Goal: Task Accomplishment & Management: Complete application form

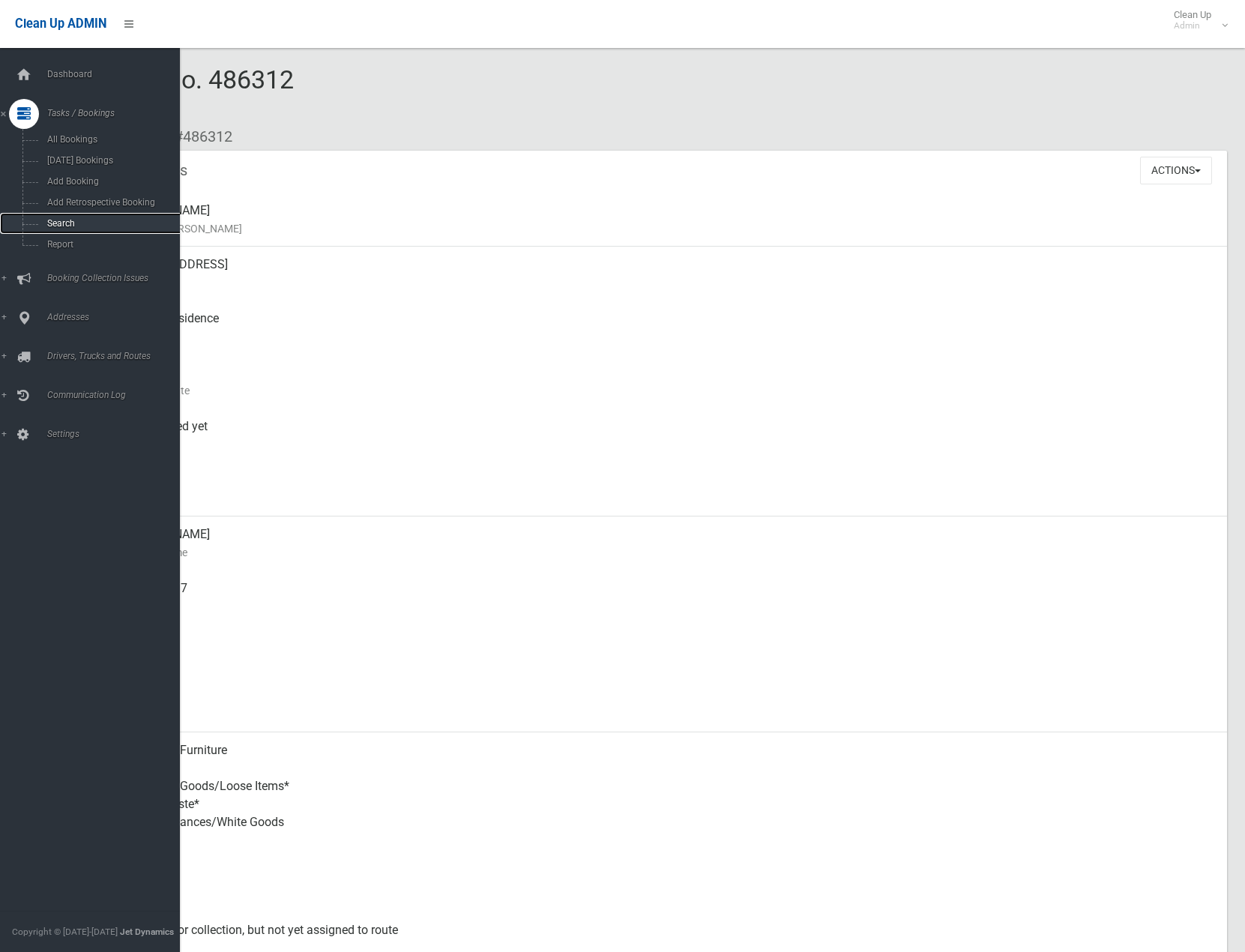
click at [65, 222] on span "Search" at bounding box center [110, 223] width 135 height 10
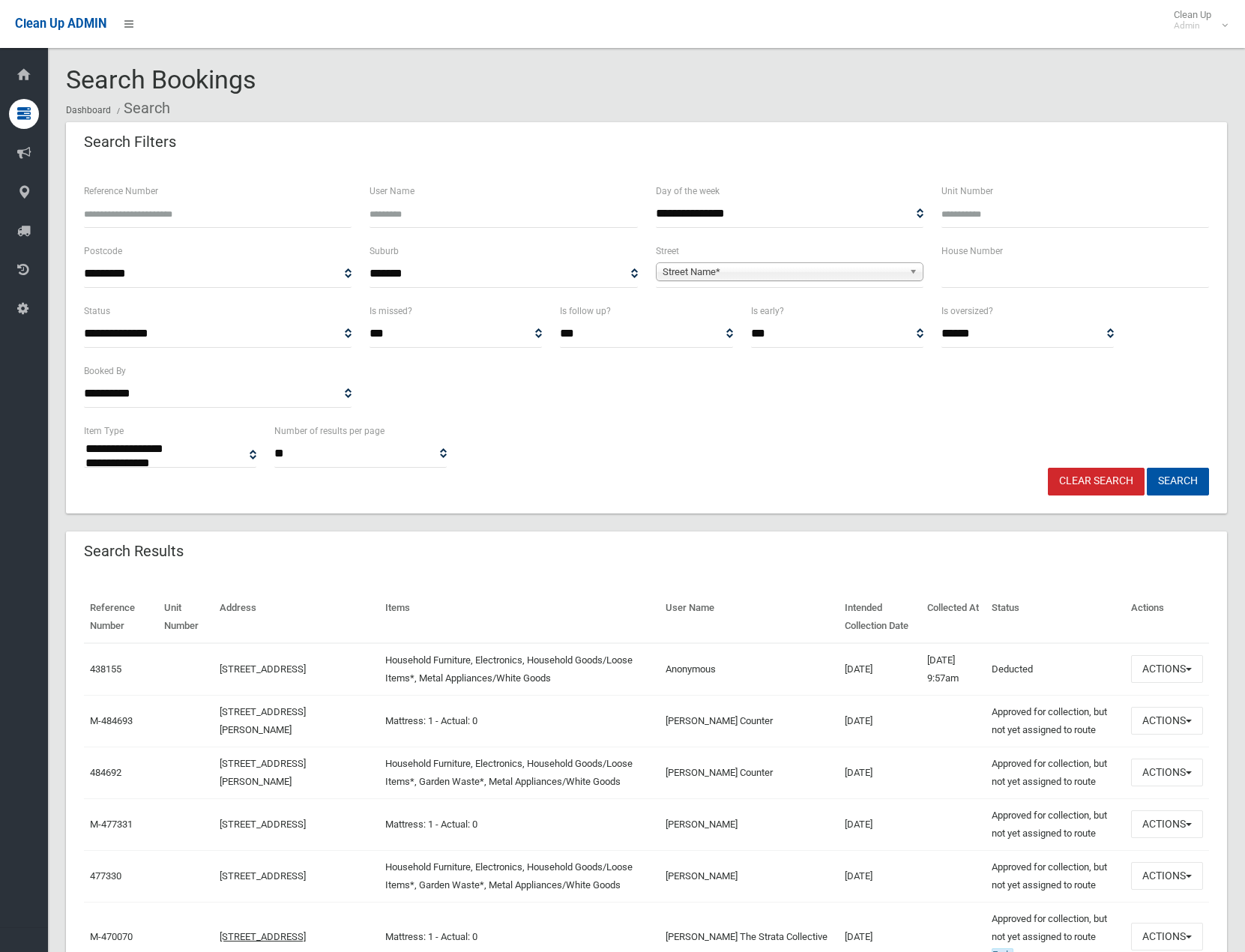
select select
click at [968, 273] on input "text" at bounding box center [1075, 273] width 268 height 28
type input "**"
click at [911, 274] on b at bounding box center [915, 271] width 13 height 17
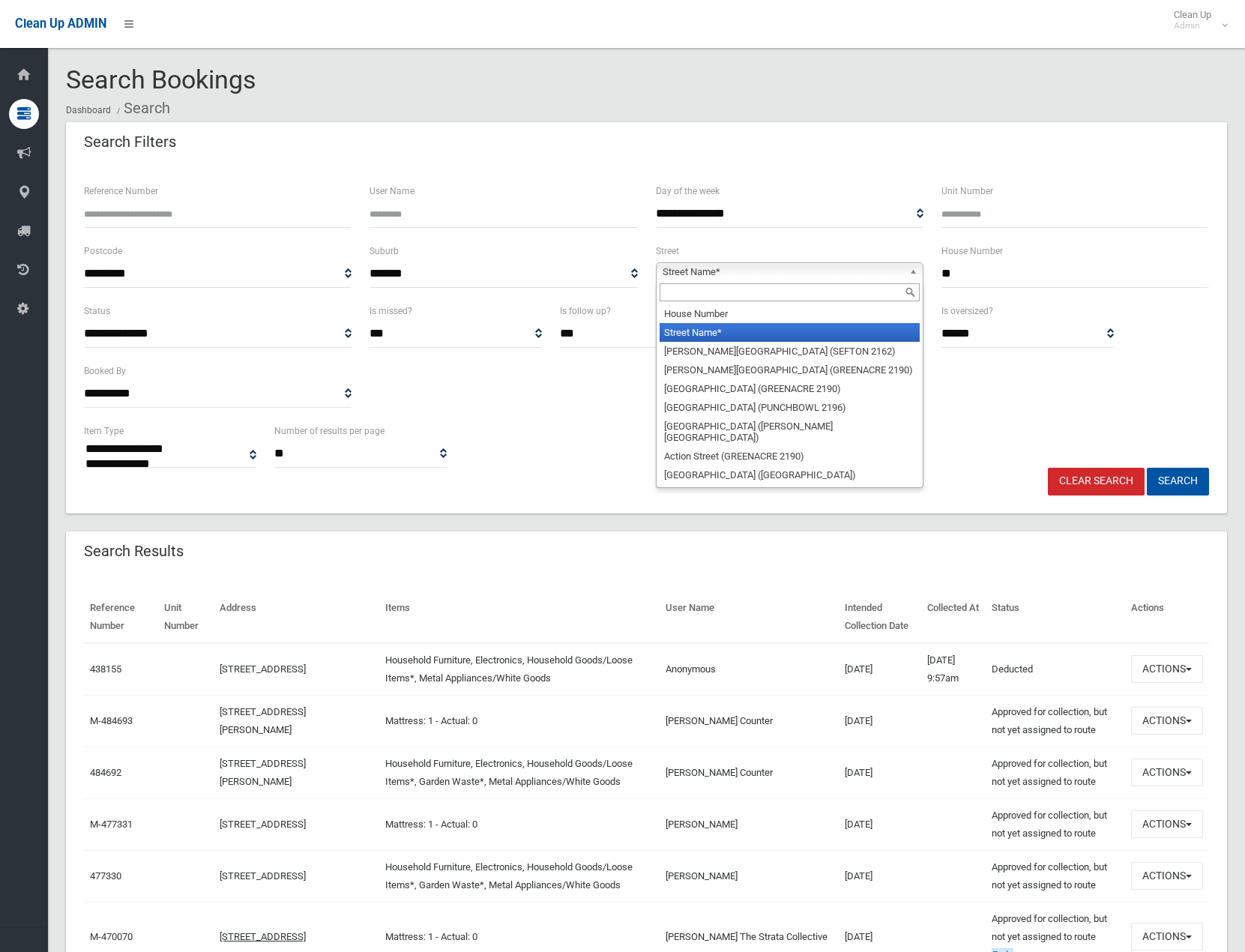
click at [858, 279] on span "Street Name*" at bounding box center [783, 271] width 241 height 18
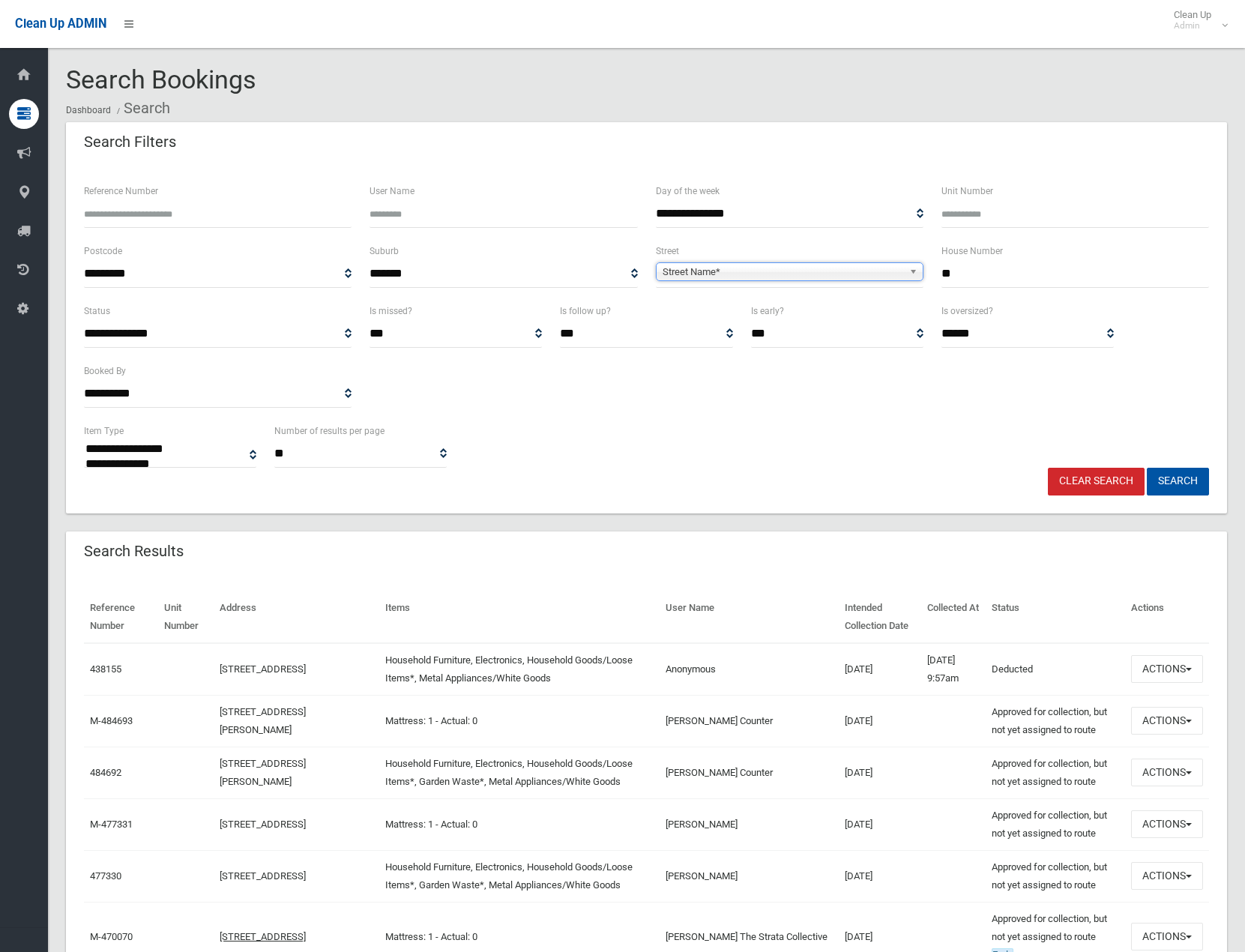
click at [915, 264] on b at bounding box center [915, 271] width 13 height 17
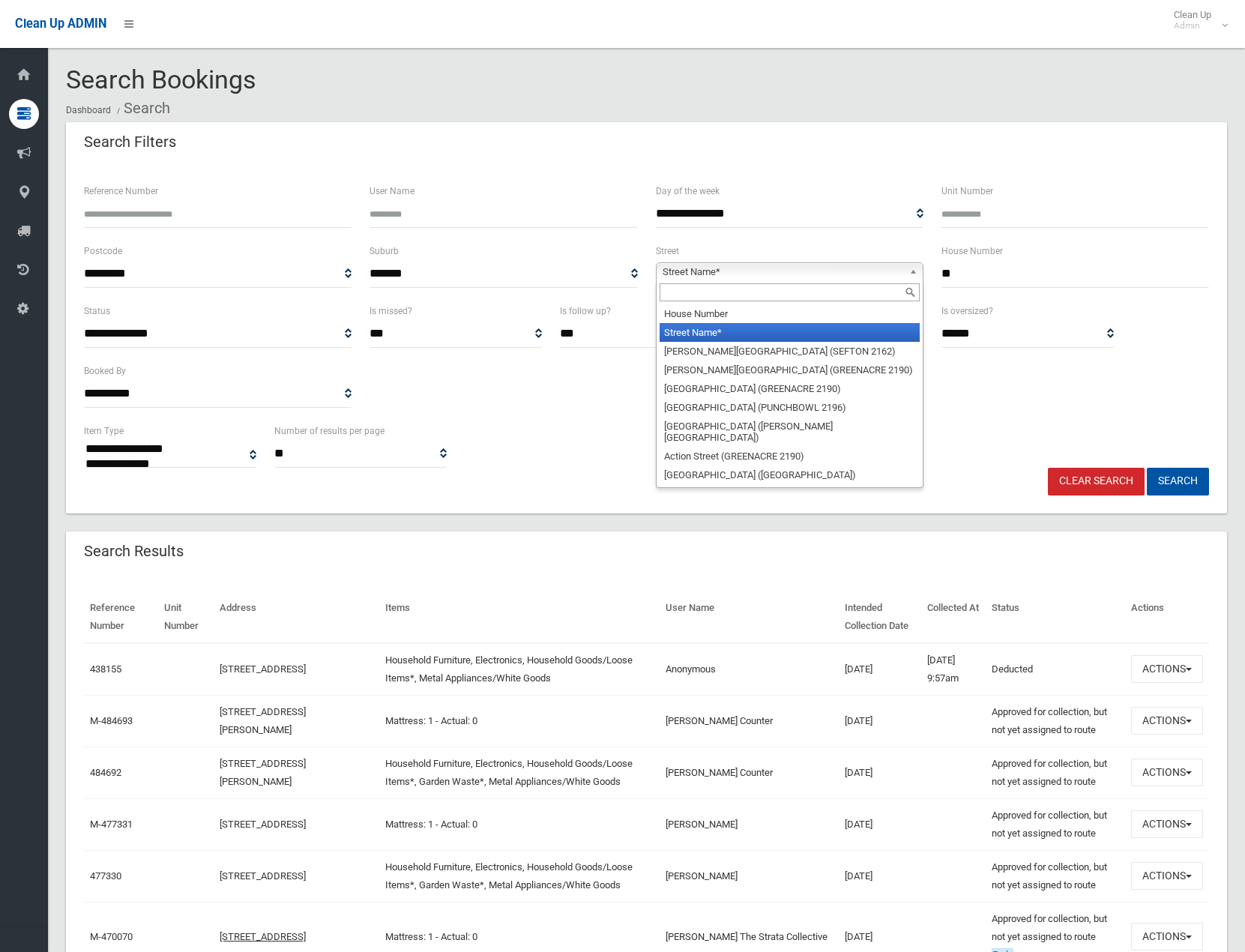
click at [855, 291] on input "text" at bounding box center [789, 292] width 260 height 18
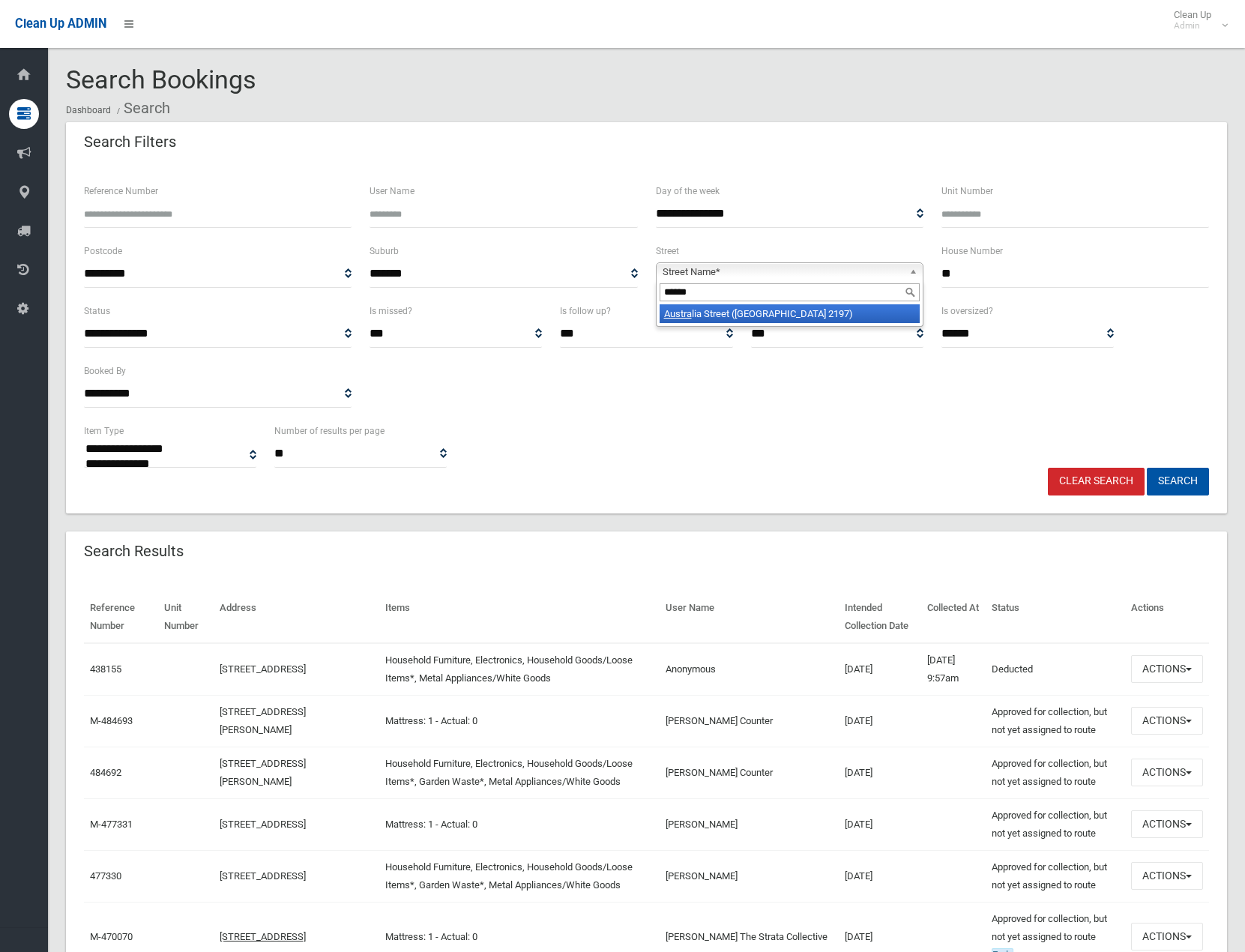
type input "******"
click at [795, 310] on li "Austra lia Street (BASS HILL 2197)" at bounding box center [789, 314] width 260 height 19
click at [1173, 481] on button "Search" at bounding box center [1177, 481] width 62 height 28
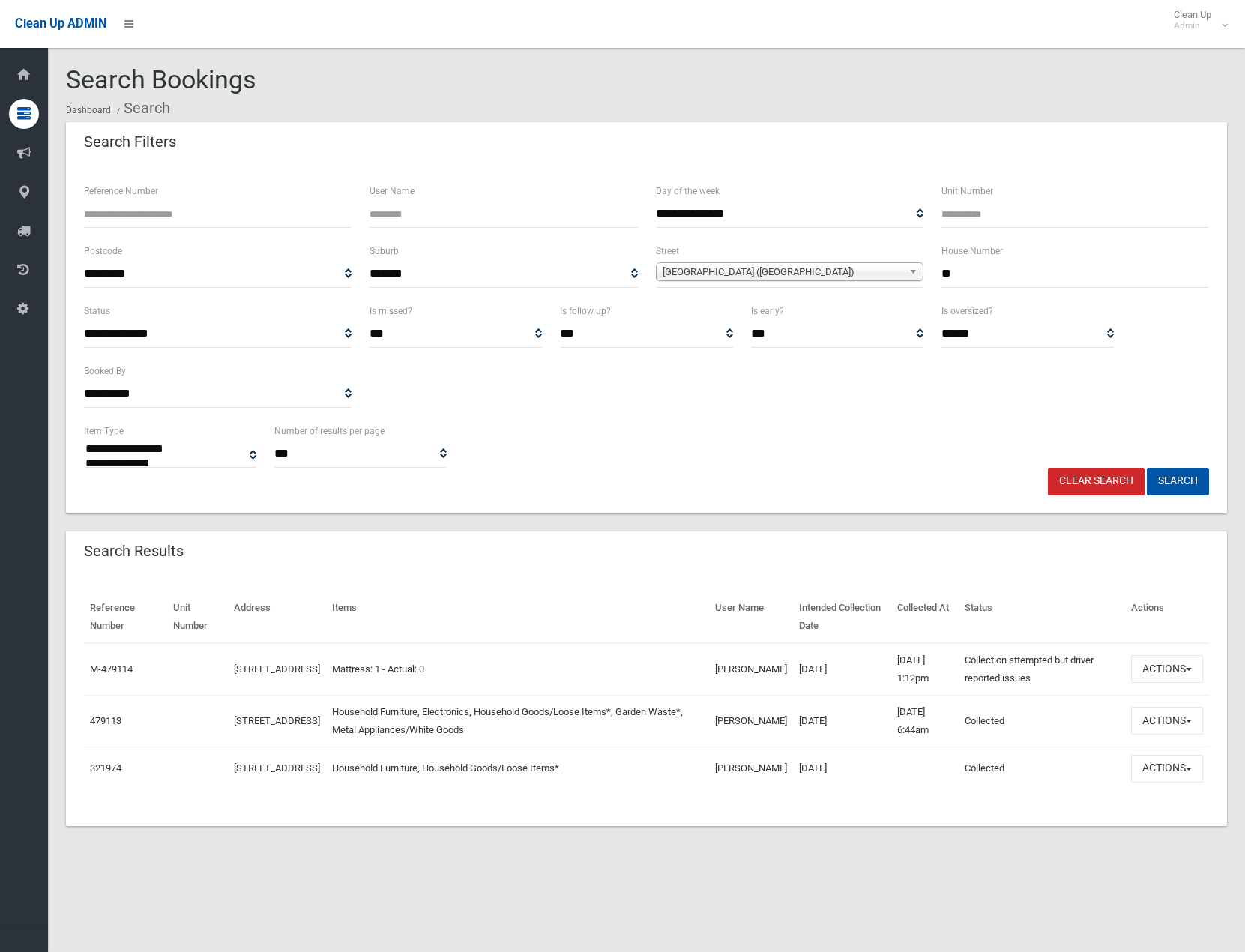
select select
click at [1189, 719] on span "button" at bounding box center [1189, 721] width 6 height 3
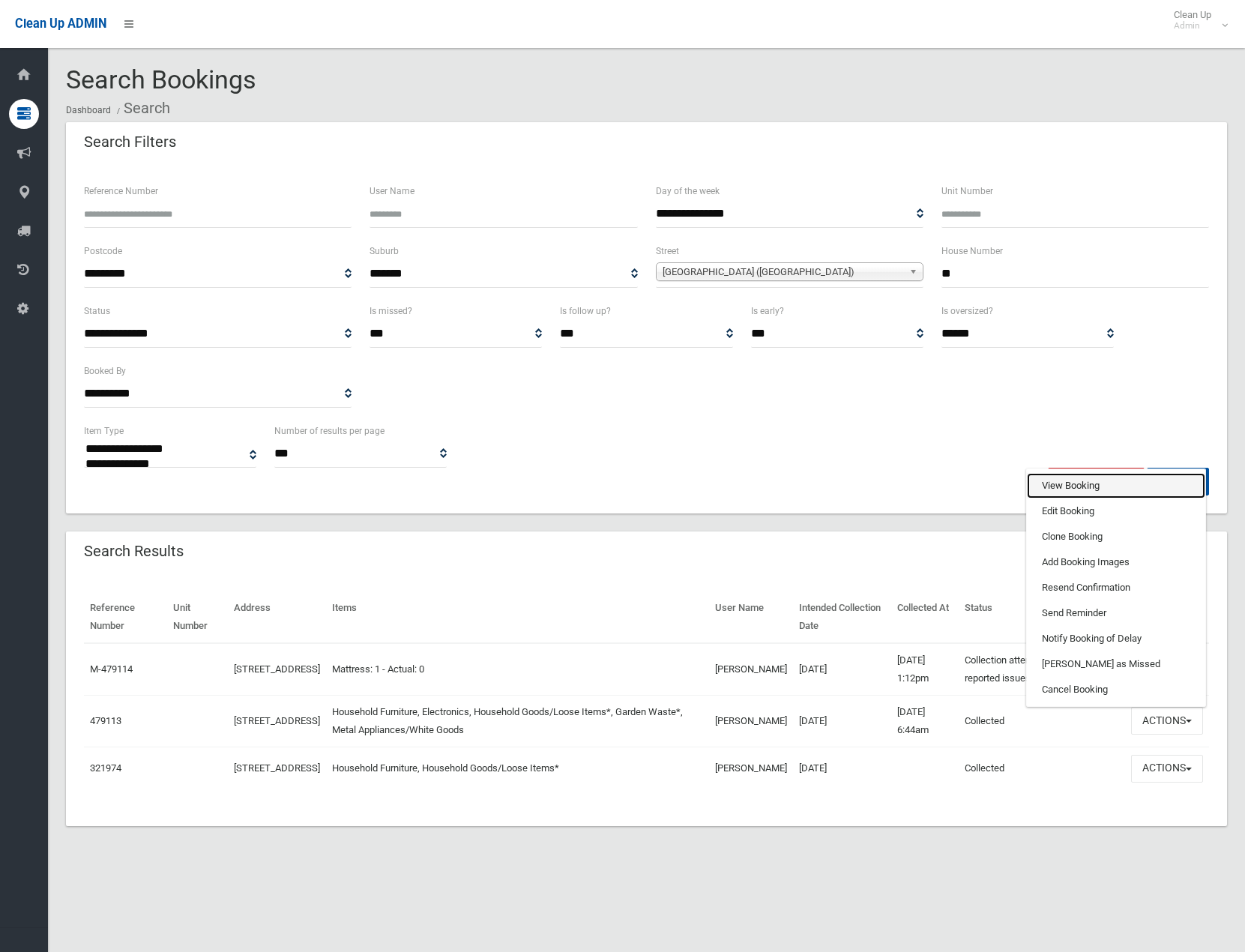
click at [1095, 482] on link "View Booking" at bounding box center [1116, 485] width 179 height 25
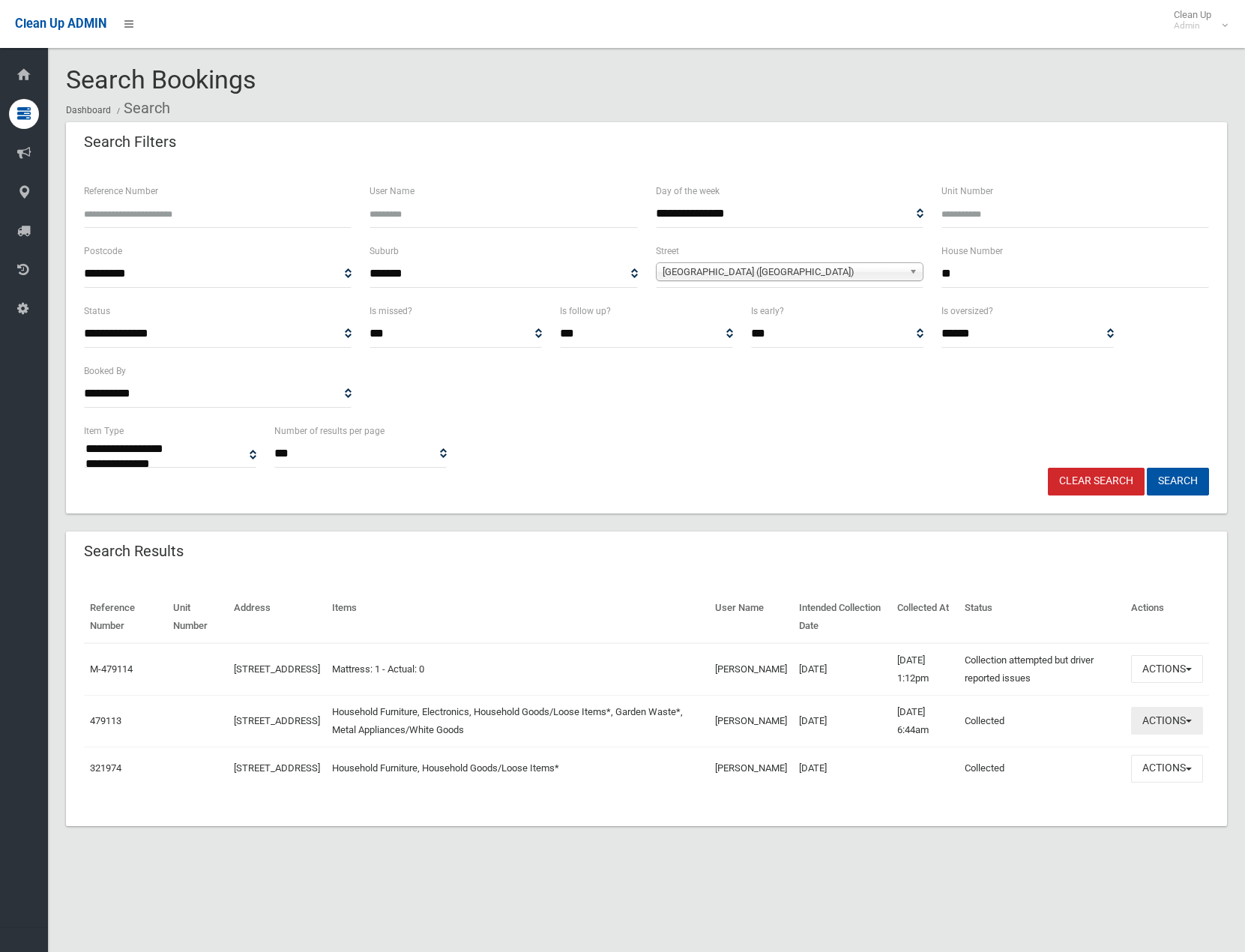
click at [1192, 717] on button "Actions" at bounding box center [1166, 720] width 72 height 28
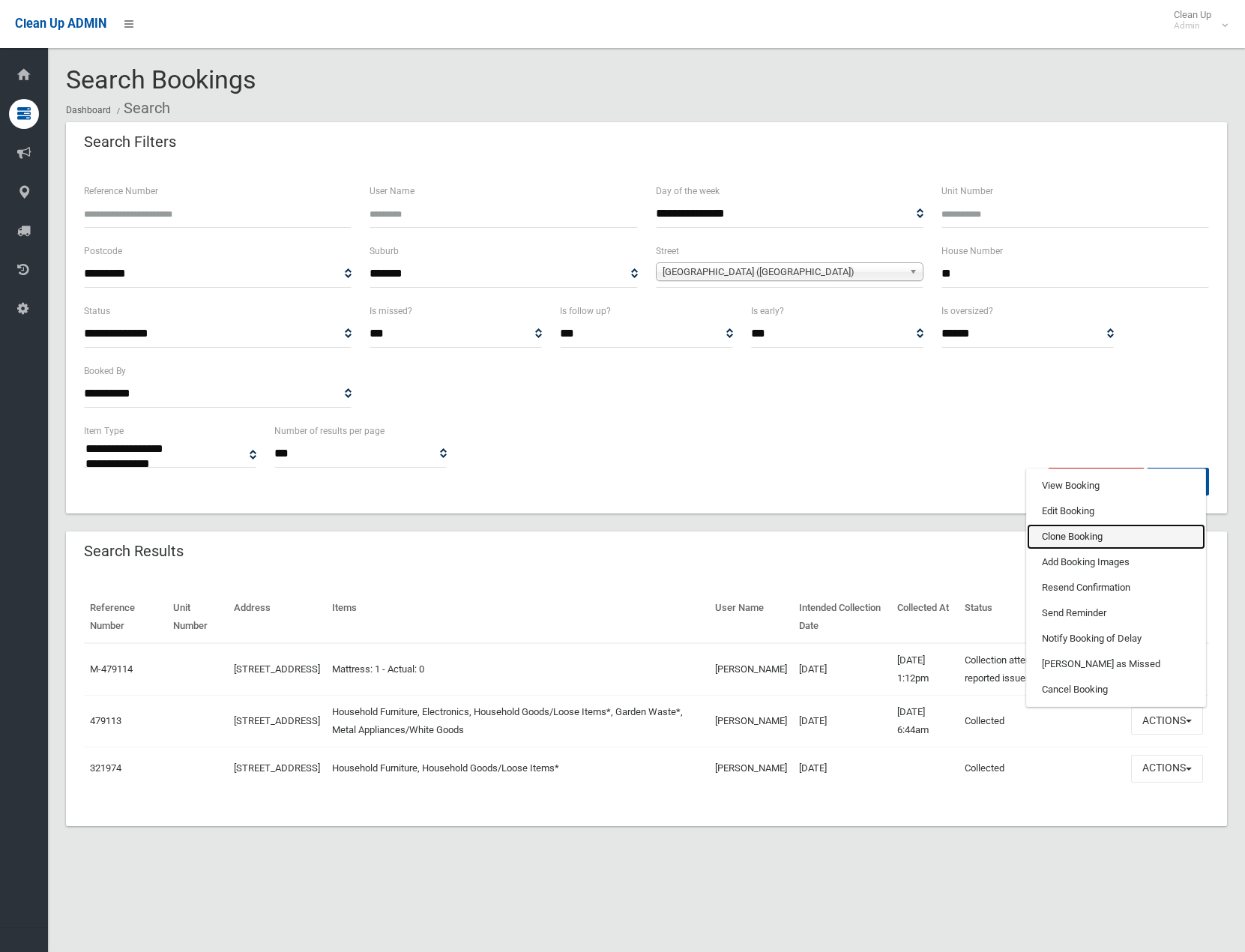
click at [1129, 532] on link "Clone Booking" at bounding box center [1116, 537] width 179 height 25
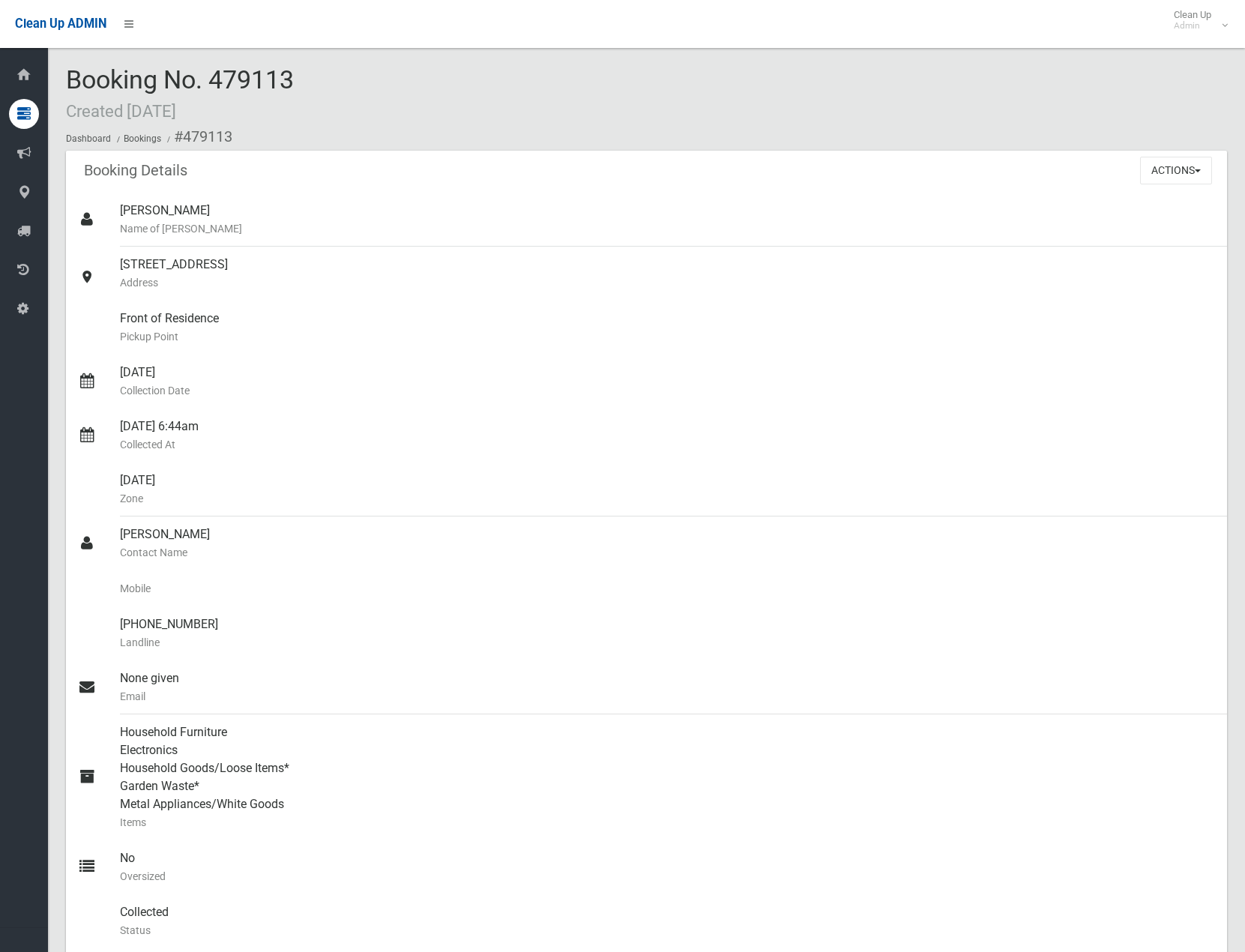
scroll to position [300, 0]
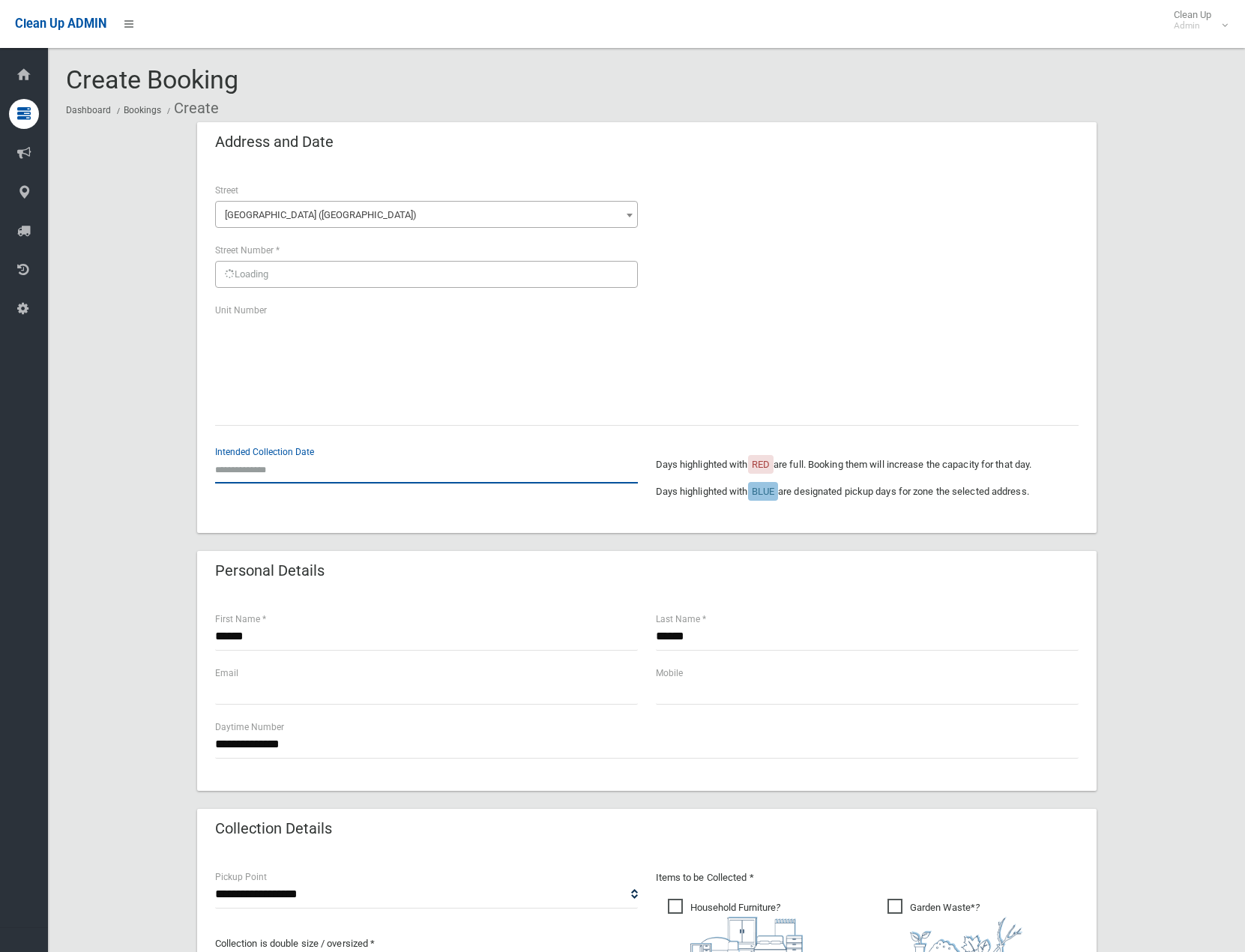
click at [245, 467] on input "text" at bounding box center [426, 469] width 423 height 28
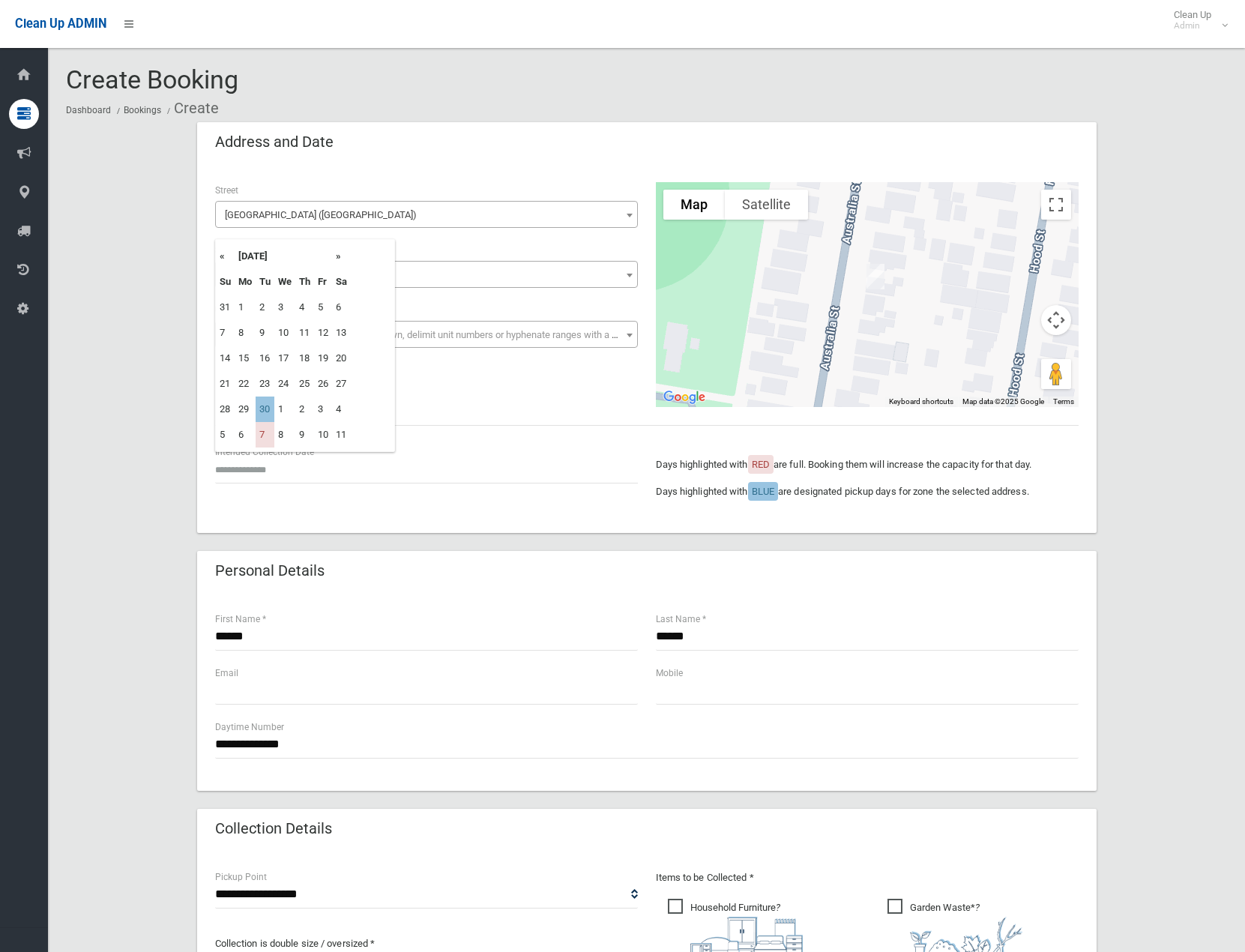
click at [338, 259] on th "»" at bounding box center [342, 256] width 19 height 25
click at [272, 386] on td "21" at bounding box center [265, 383] width 19 height 25
type input "**********"
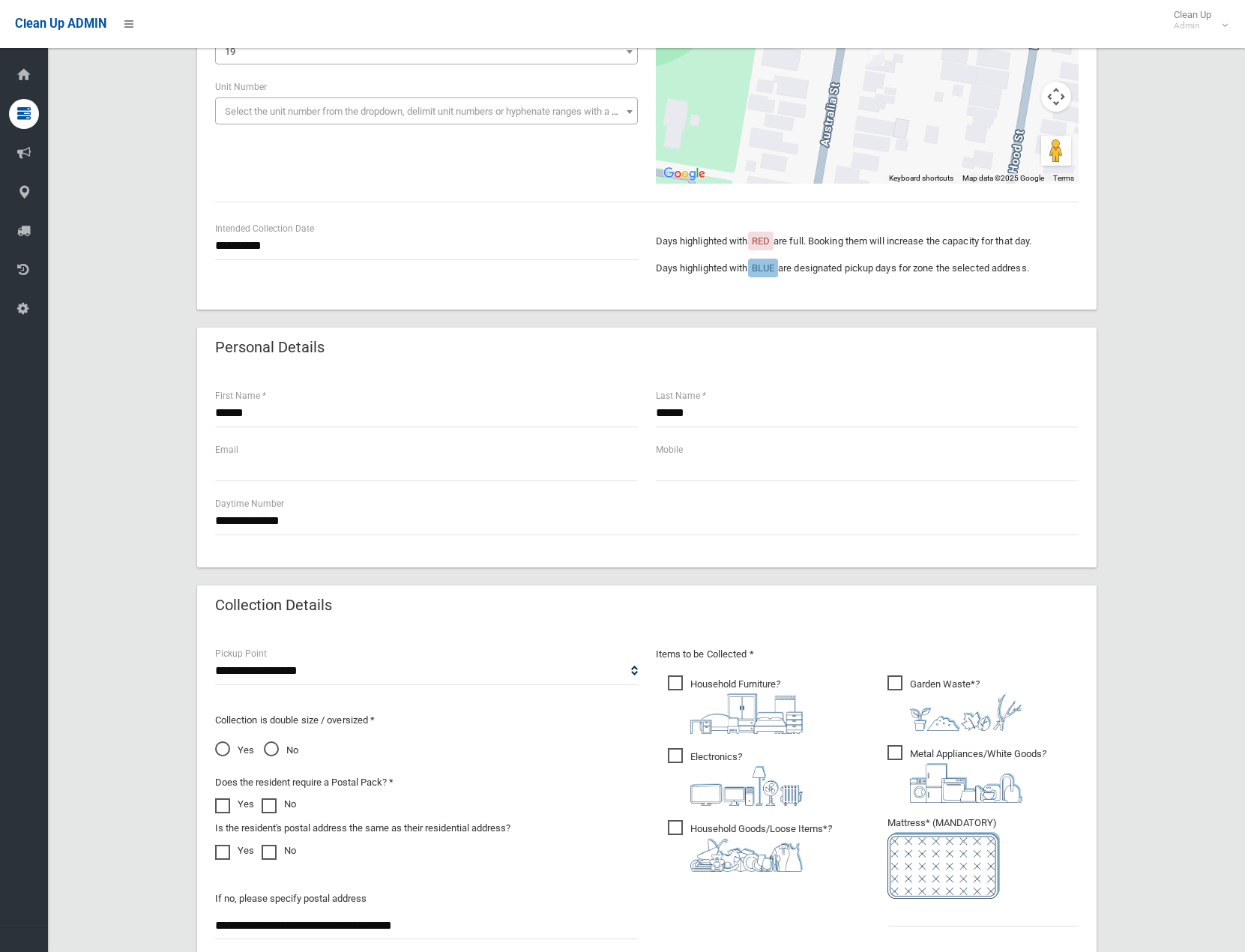
scroll to position [225, 0]
click at [866, 928] on div "Items to be Collected * Household Furniture ?" at bounding box center [867, 794] width 441 height 301
click at [918, 909] on input "text" at bounding box center [983, 910] width 191 height 28
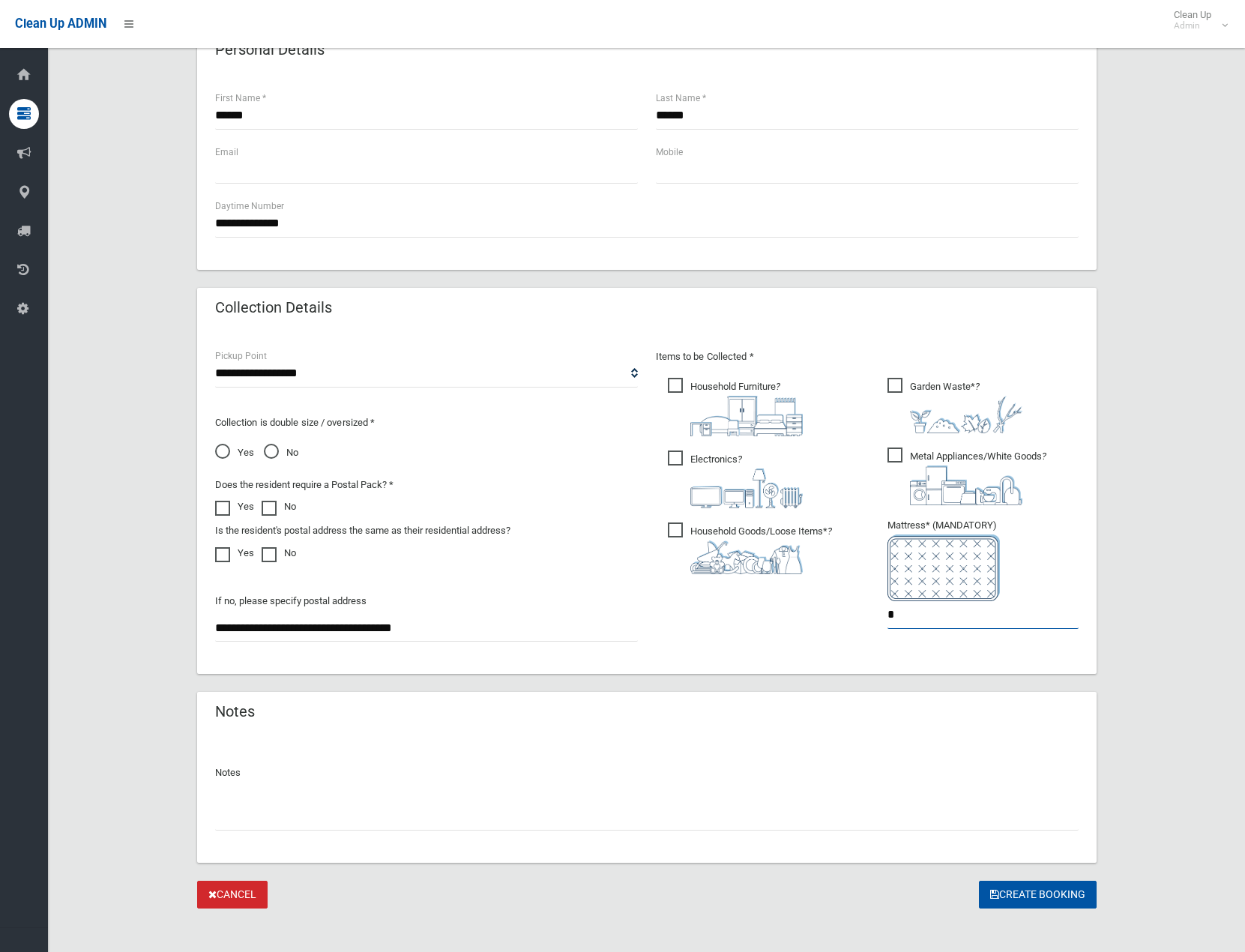
scroll to position [522, 0]
type input "*"
click at [1028, 891] on button "Create Booking" at bounding box center [1038, 893] width 118 height 28
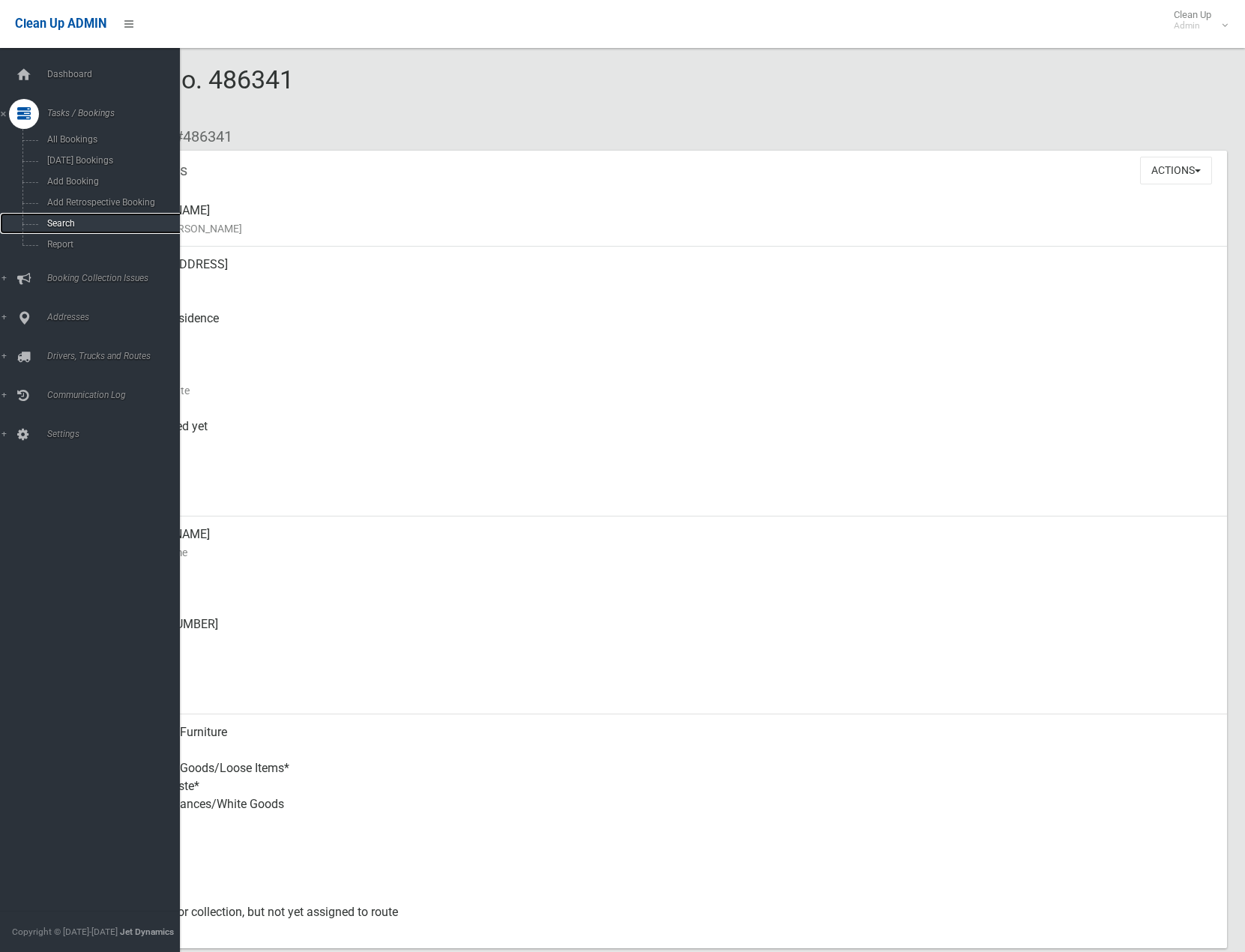
click at [61, 229] on link "Search" at bounding box center [95, 223] width 191 height 21
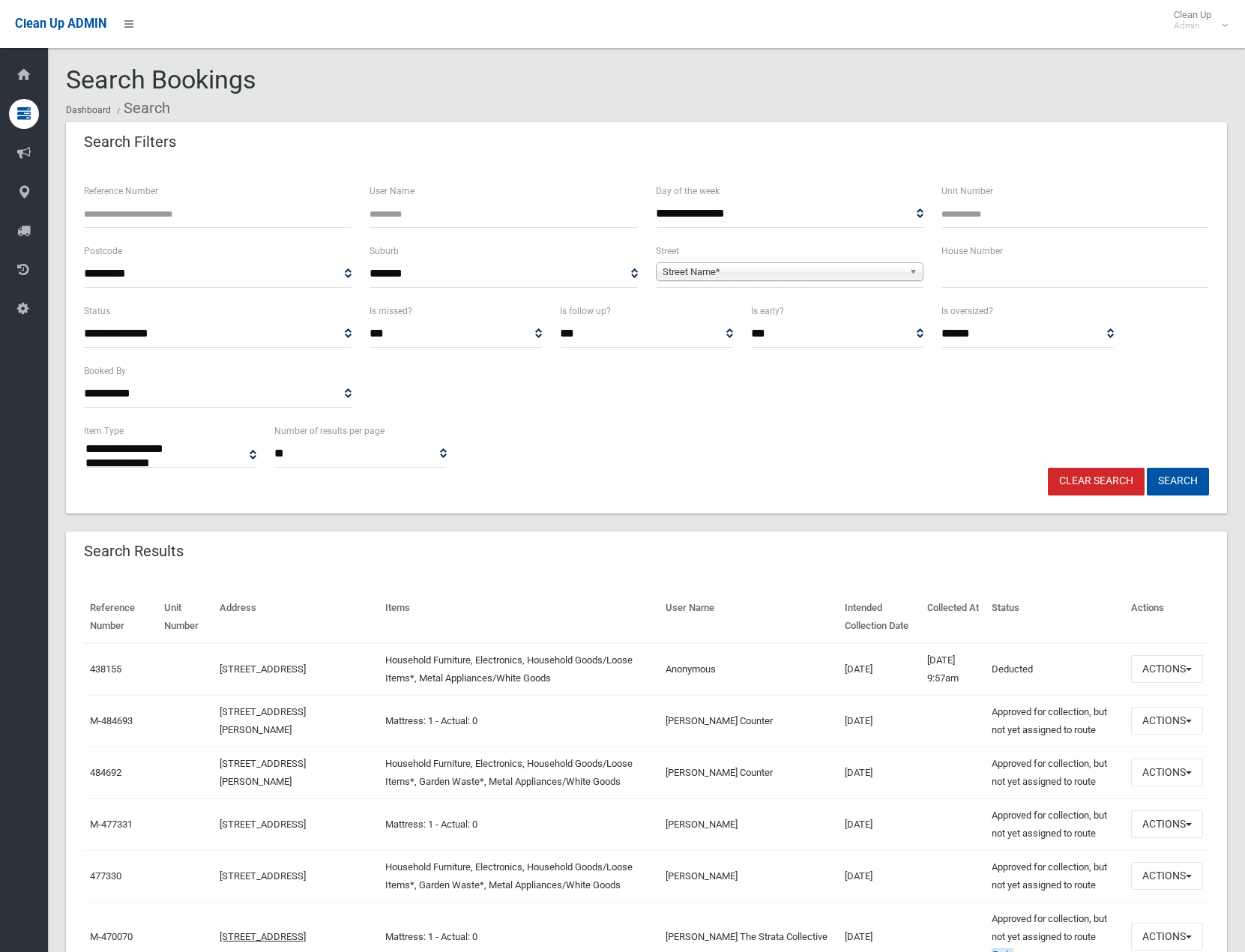
select select
click at [1032, 276] on input "text" at bounding box center [1075, 273] width 268 height 28
type input "**"
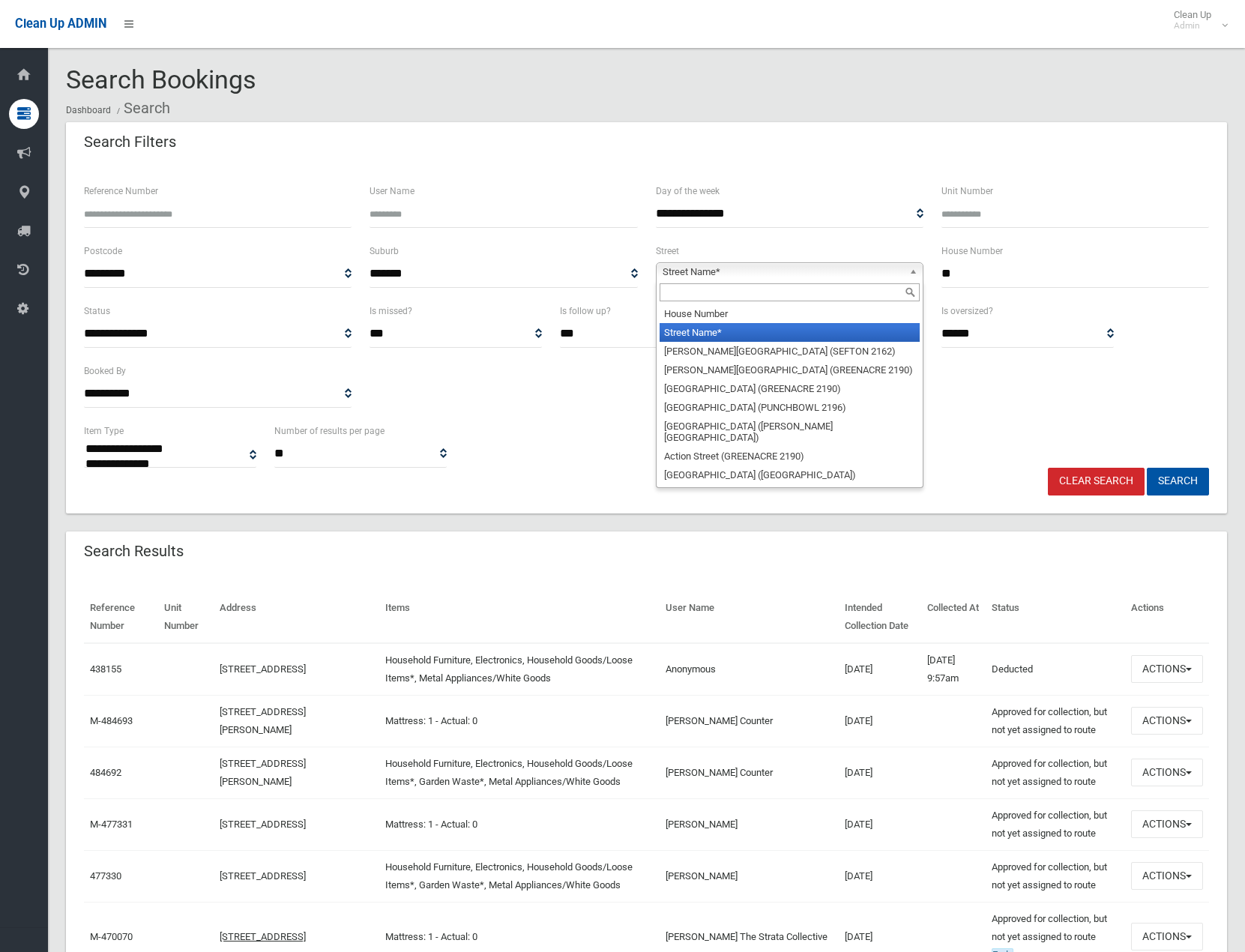
click at [919, 268] on b at bounding box center [915, 271] width 13 height 17
click at [831, 293] on input "text" at bounding box center [789, 292] width 260 height 18
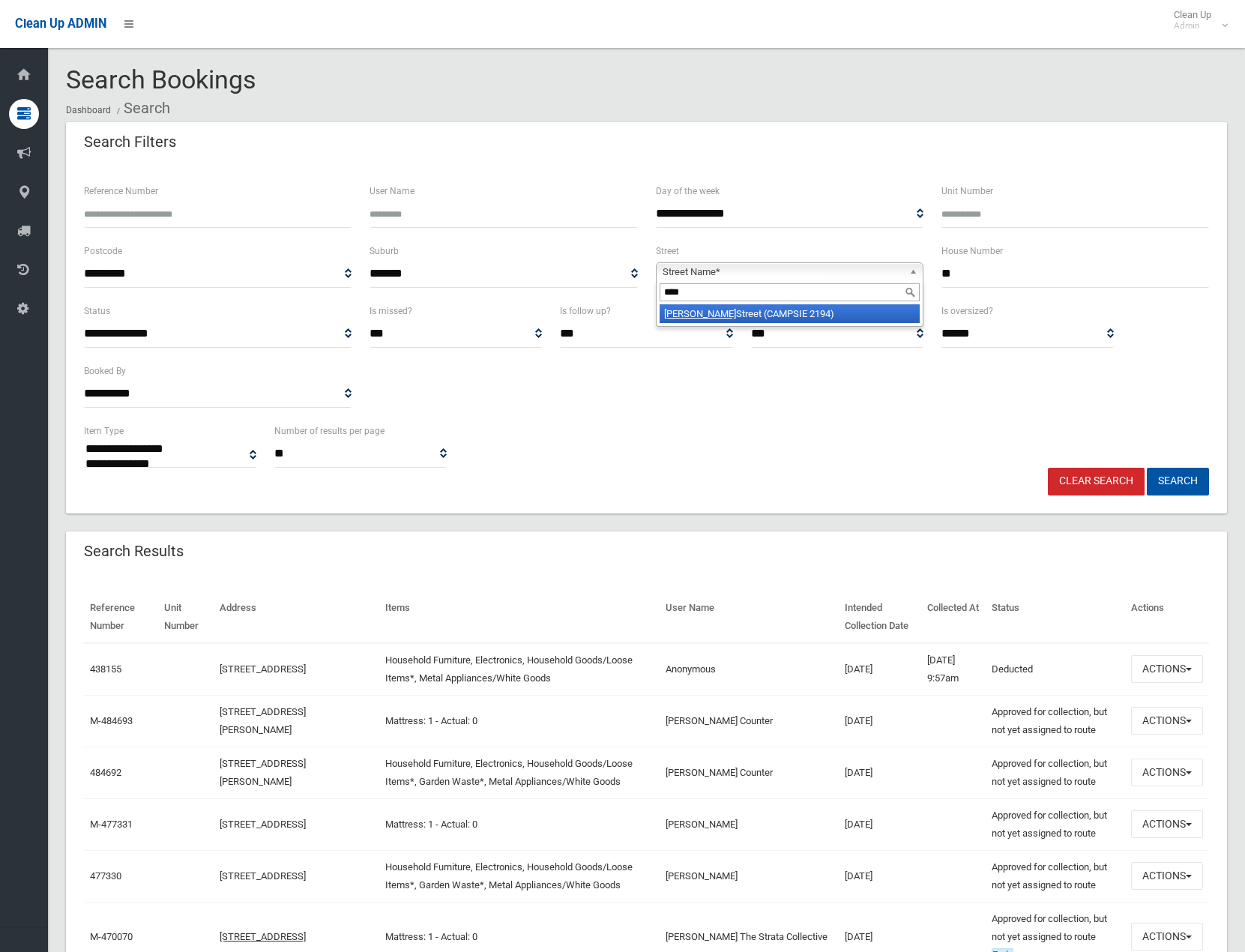
type input "****"
click at [800, 315] on li "Troy Street (CAMPSIE 2194)" at bounding box center [789, 314] width 260 height 19
click at [1178, 486] on button "Search" at bounding box center [1177, 481] width 62 height 28
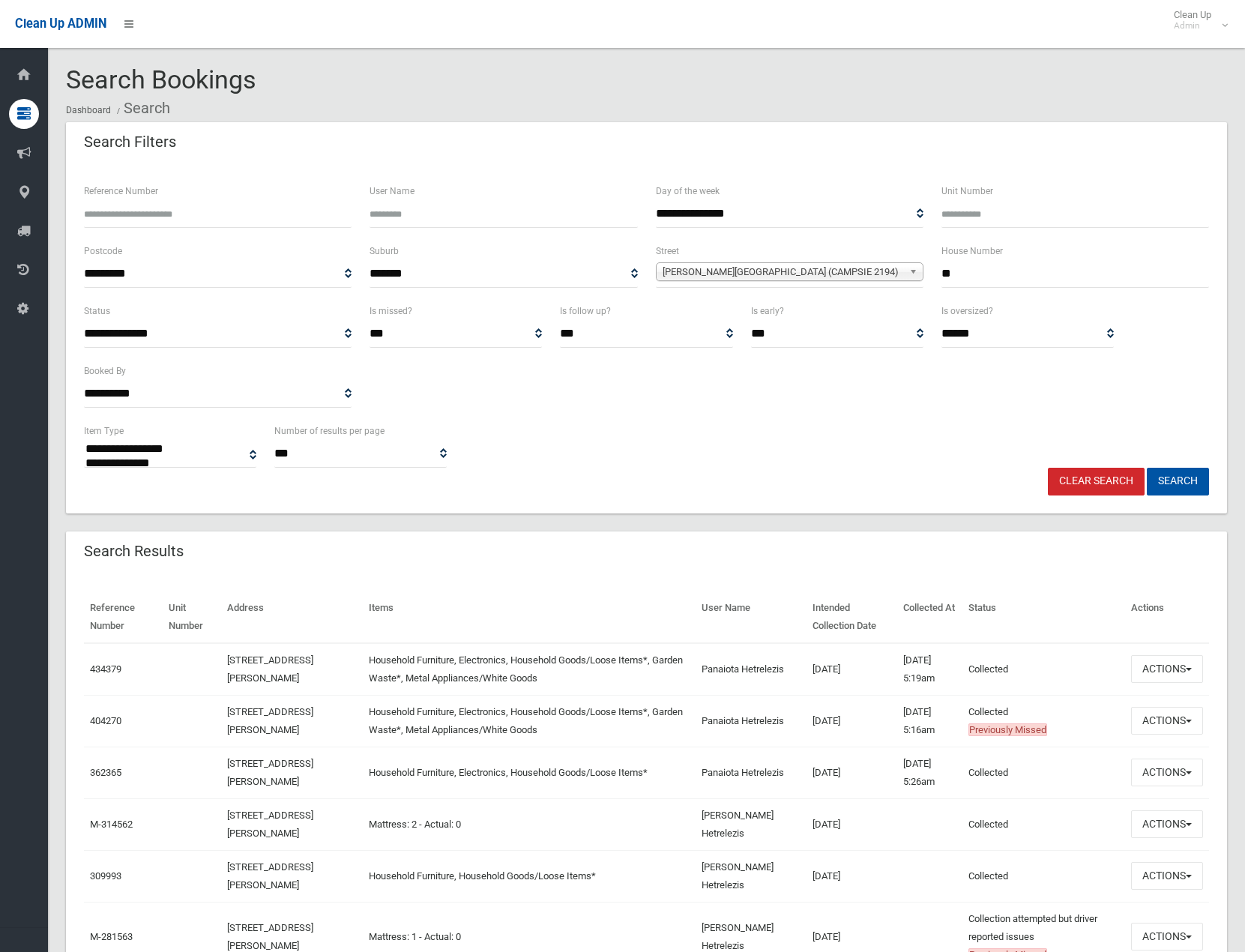
select select
click at [1195, 665] on button "Actions" at bounding box center [1166, 668] width 72 height 28
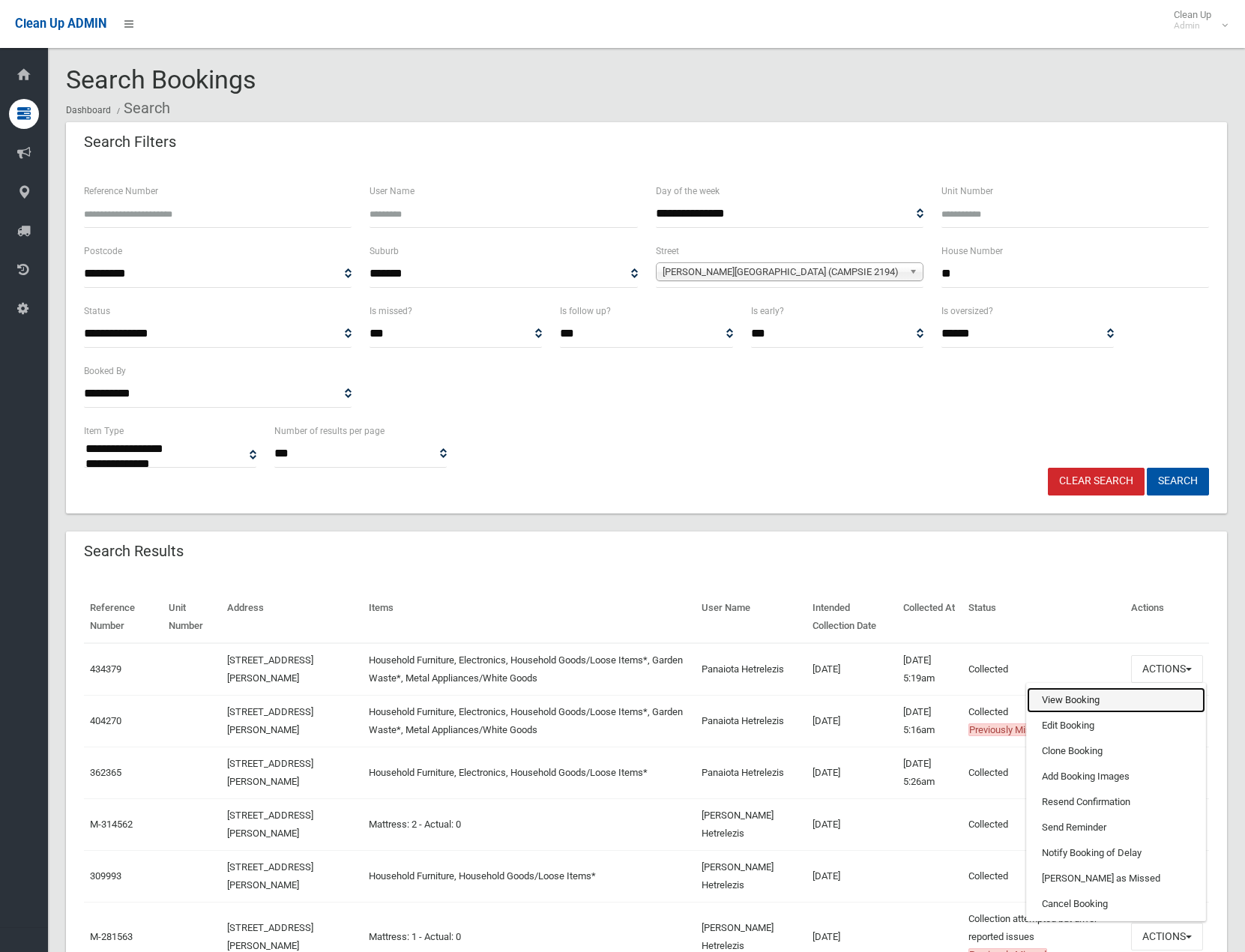
click at [1105, 701] on link "View Booking" at bounding box center [1116, 699] width 179 height 25
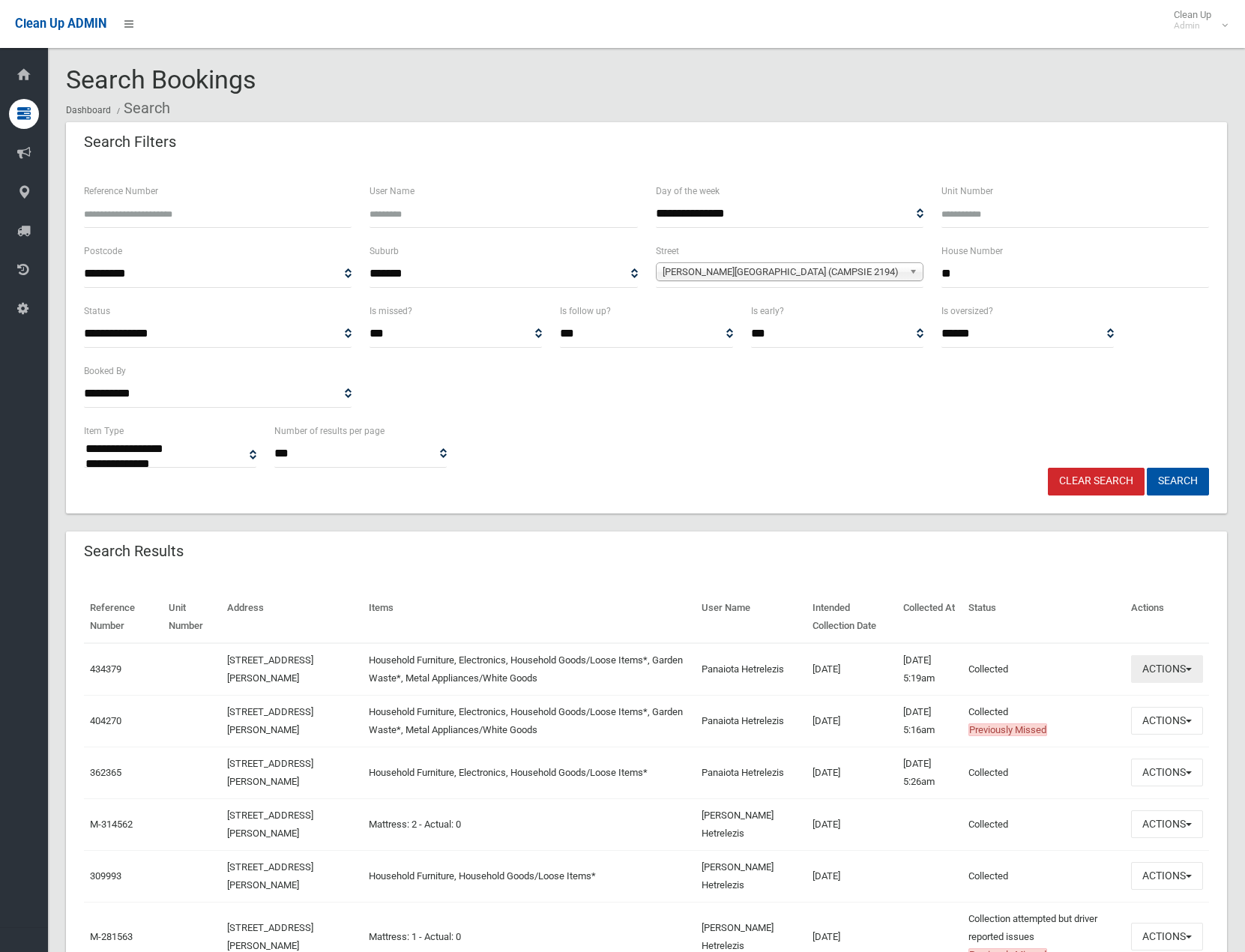
click at [1194, 664] on button "Actions" at bounding box center [1166, 668] width 72 height 28
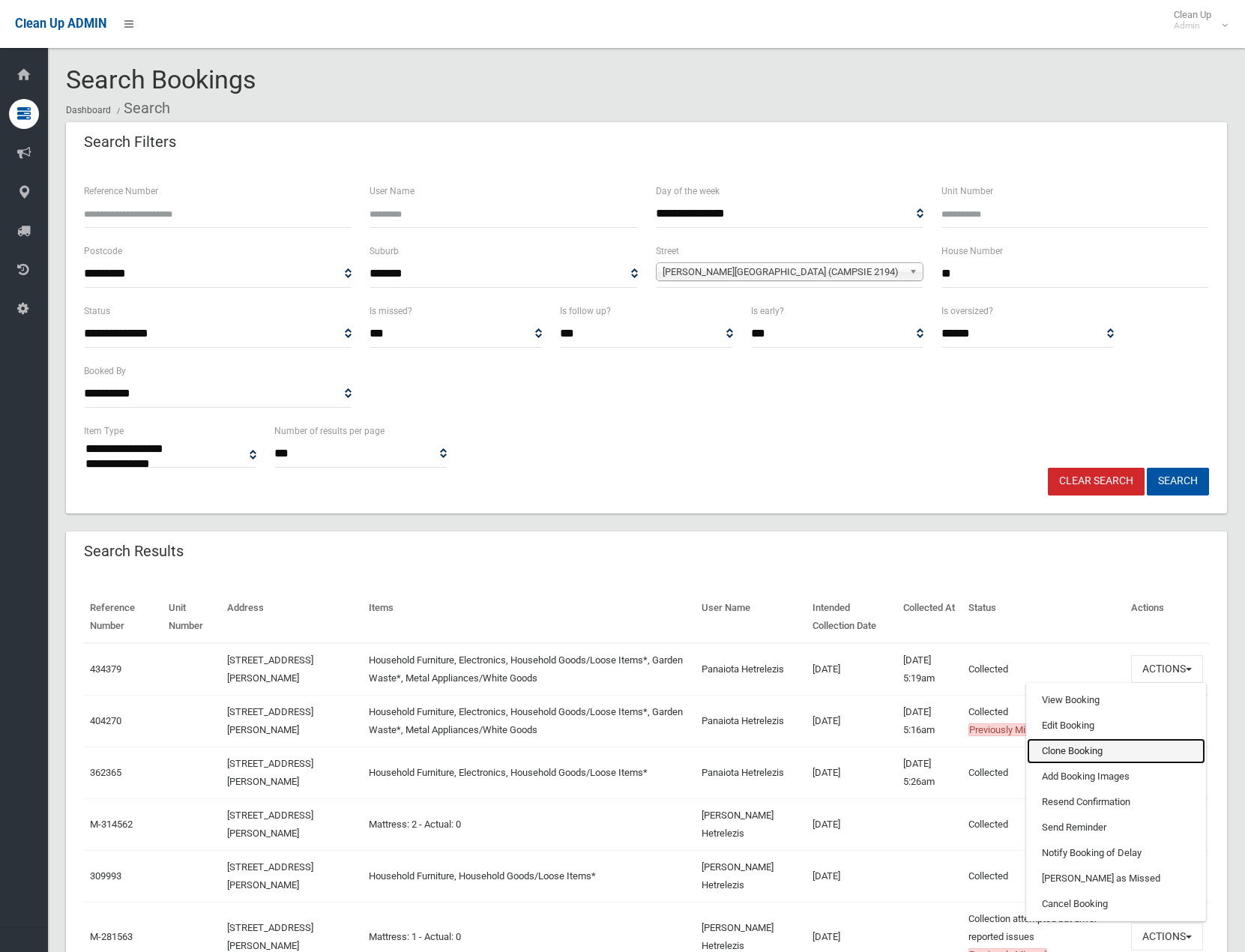
click at [1119, 749] on link "Clone Booking" at bounding box center [1116, 751] width 179 height 25
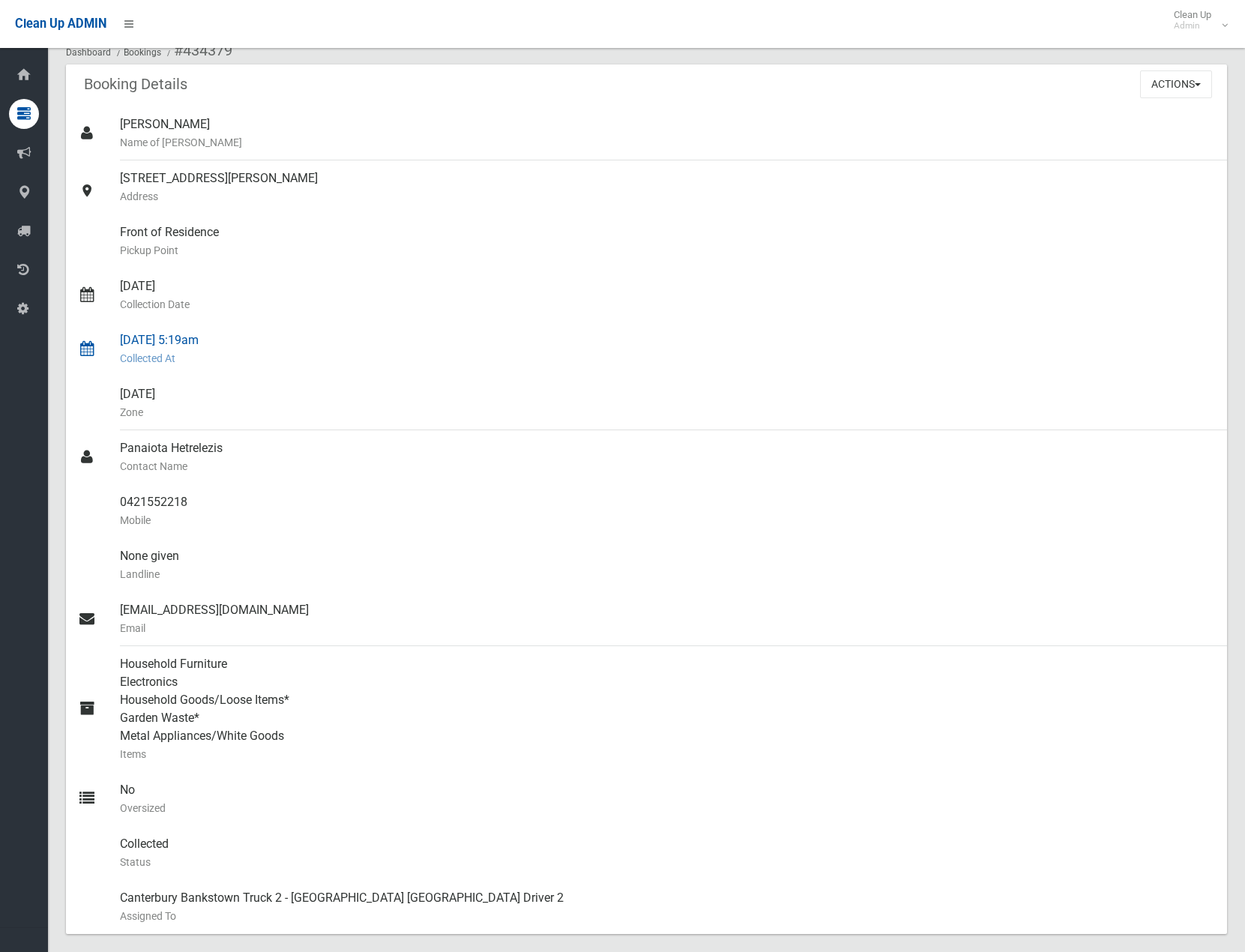
scroll to position [75, 0]
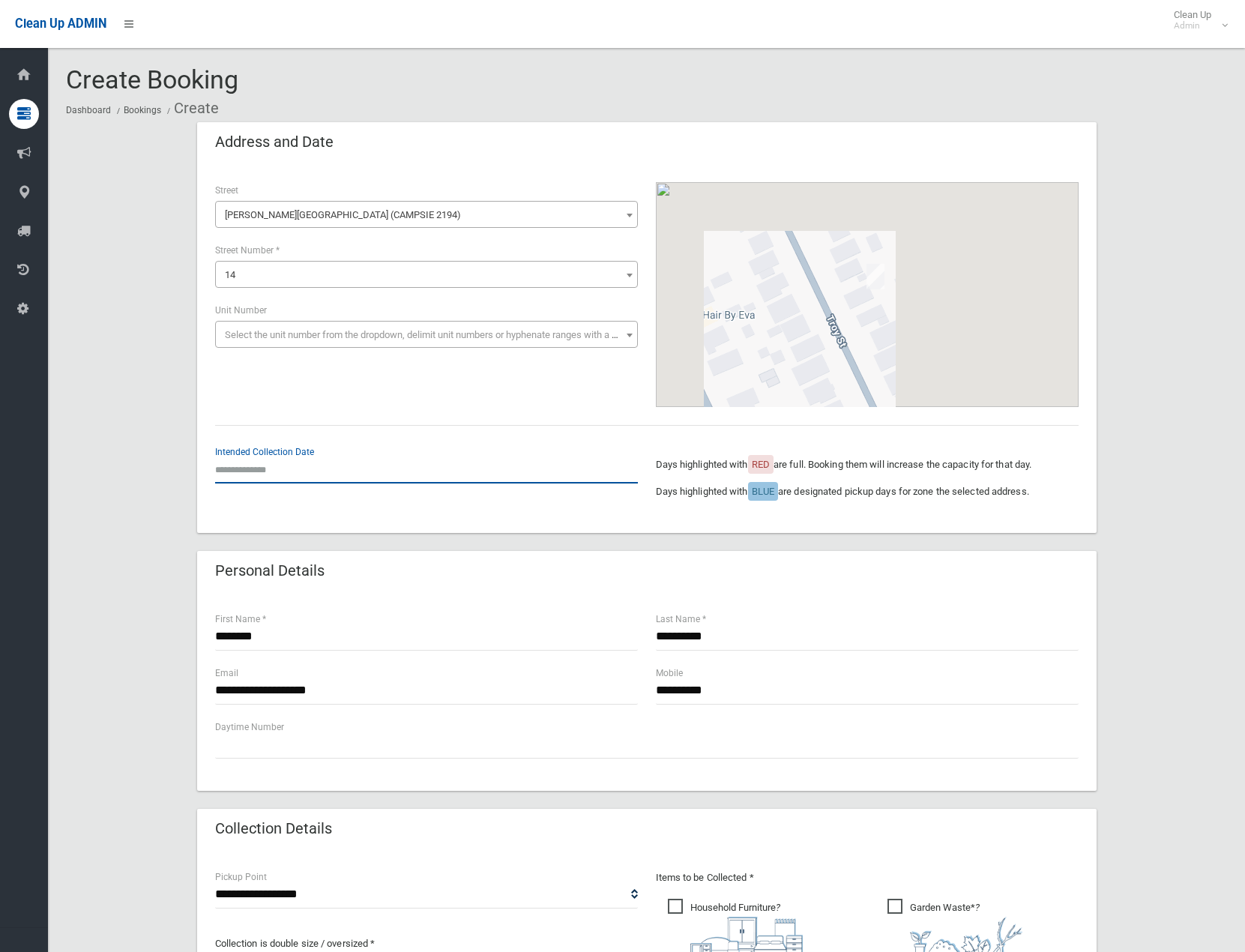
click at [260, 466] on input "text" at bounding box center [426, 469] width 423 height 28
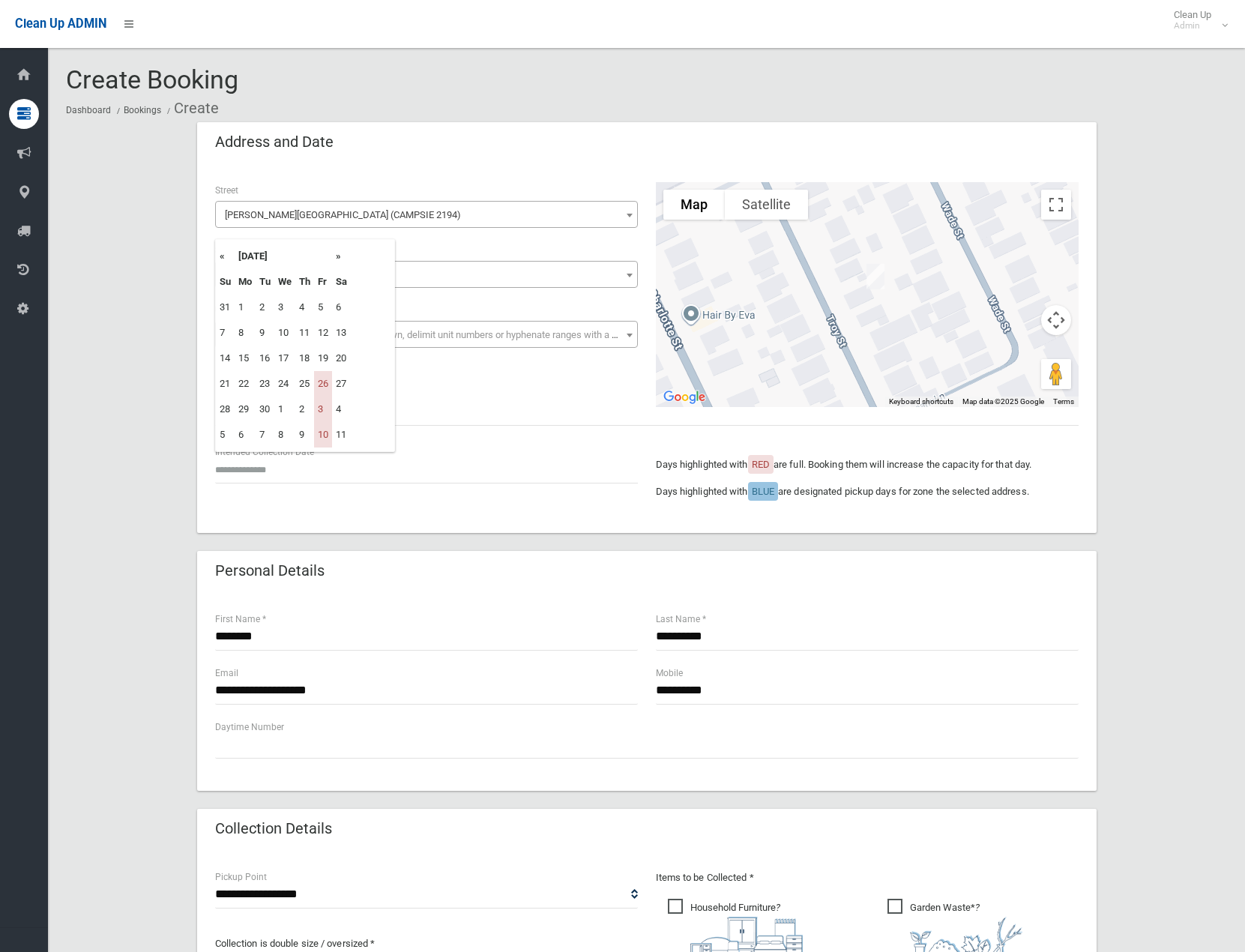
click at [339, 253] on th "»" at bounding box center [342, 256] width 19 height 25
click at [324, 363] on td "17" at bounding box center [323, 358] width 18 height 25
type input "**********"
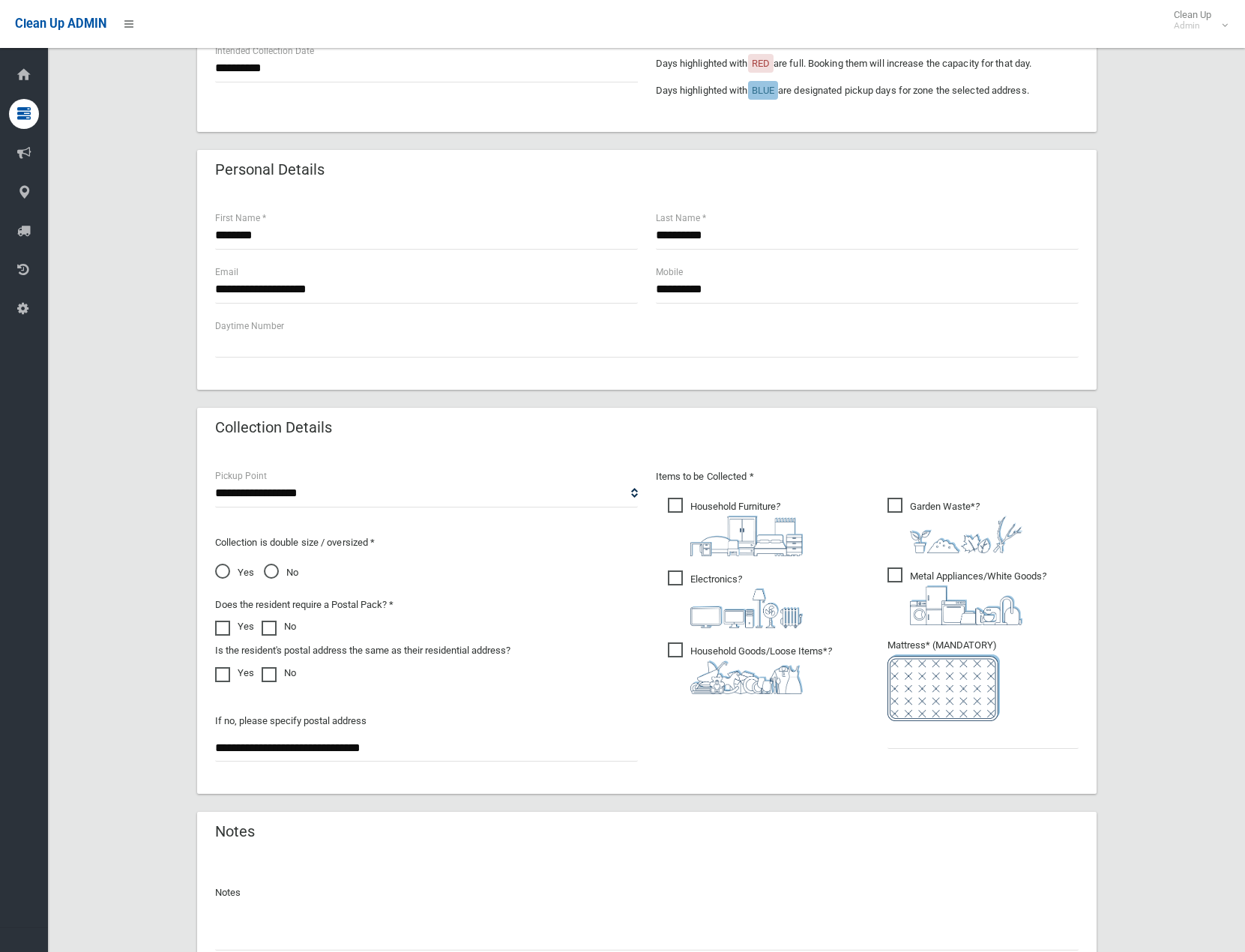
scroll to position [449, 0]
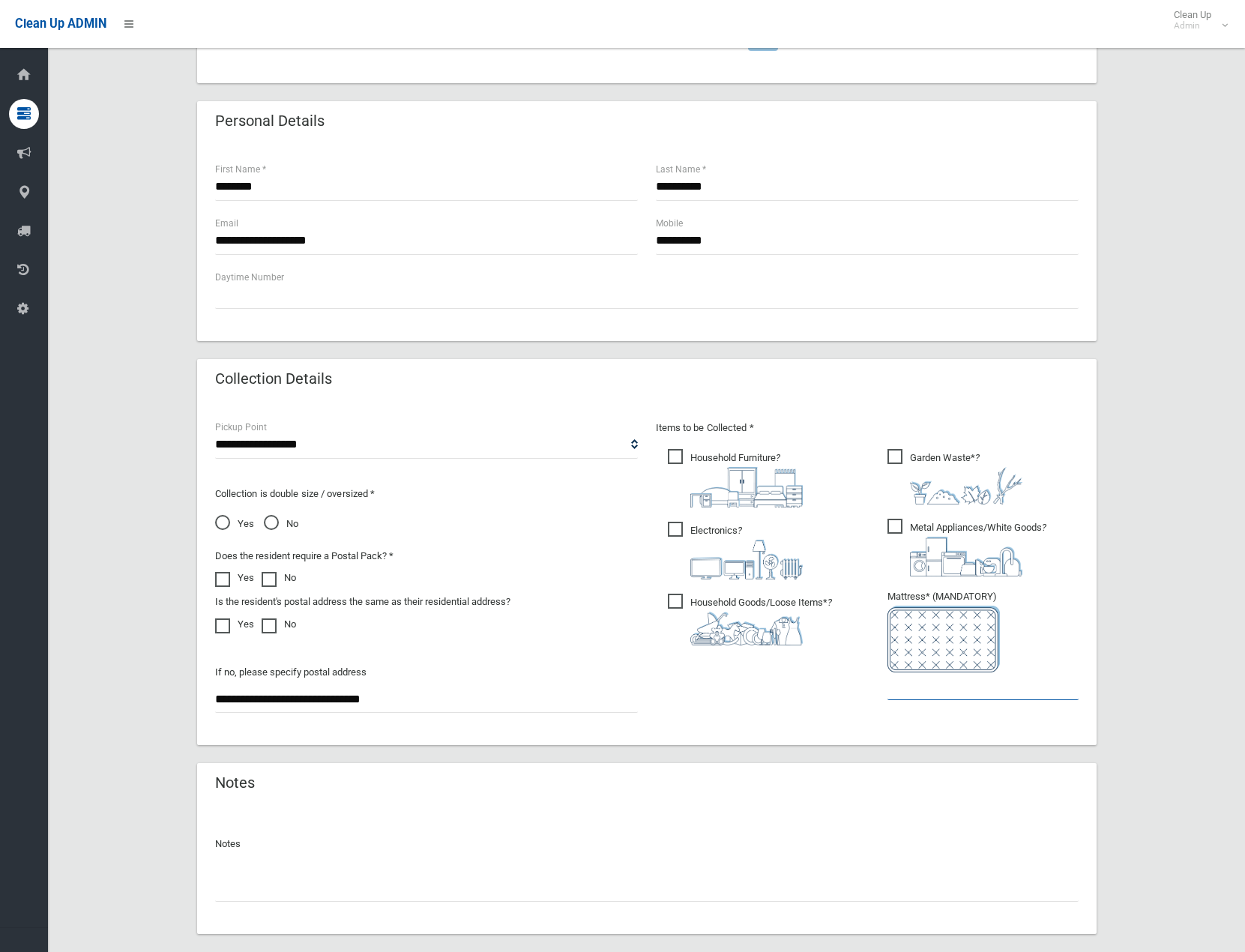
click at [947, 689] on input "text" at bounding box center [983, 685] width 191 height 28
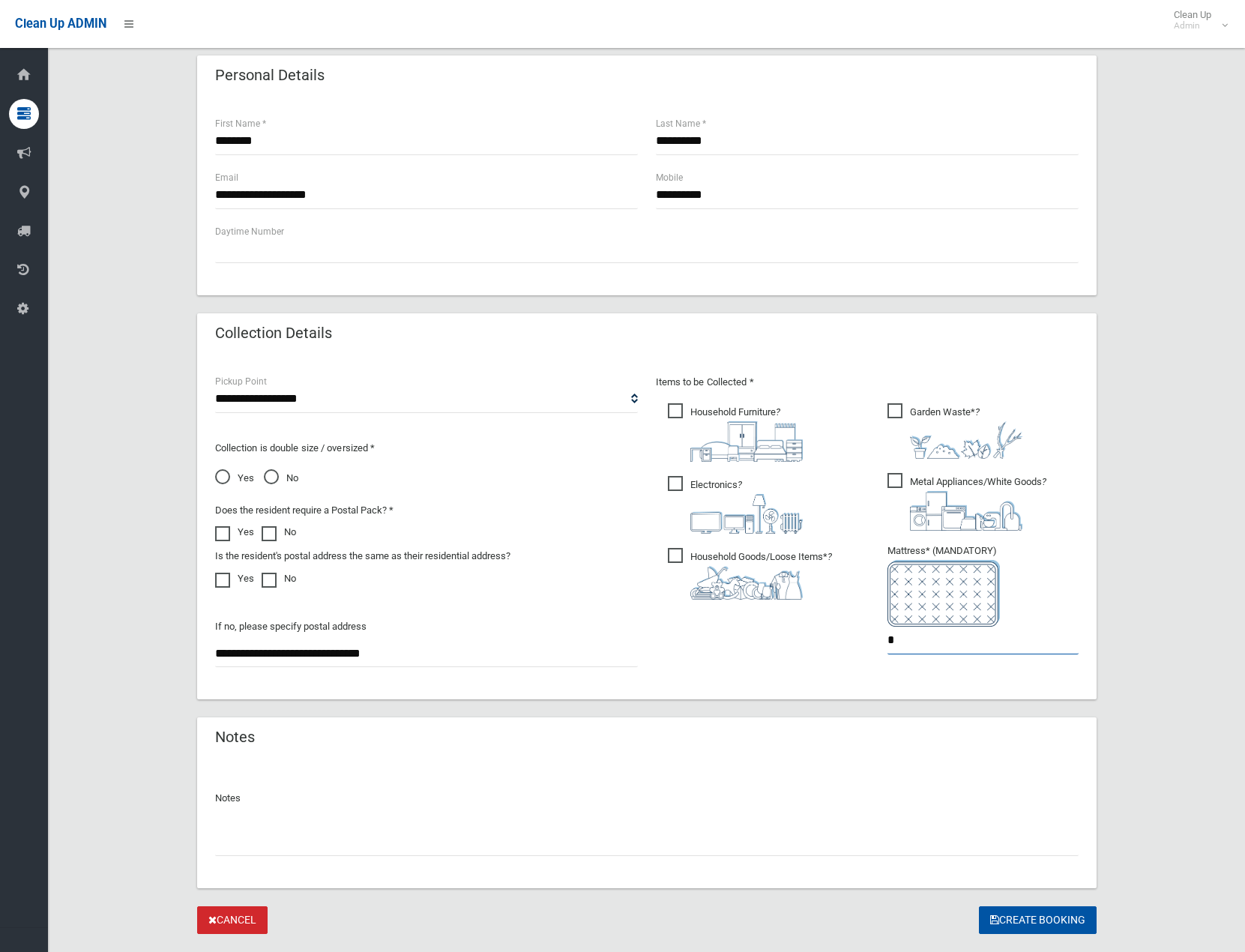
scroll to position [529, 0]
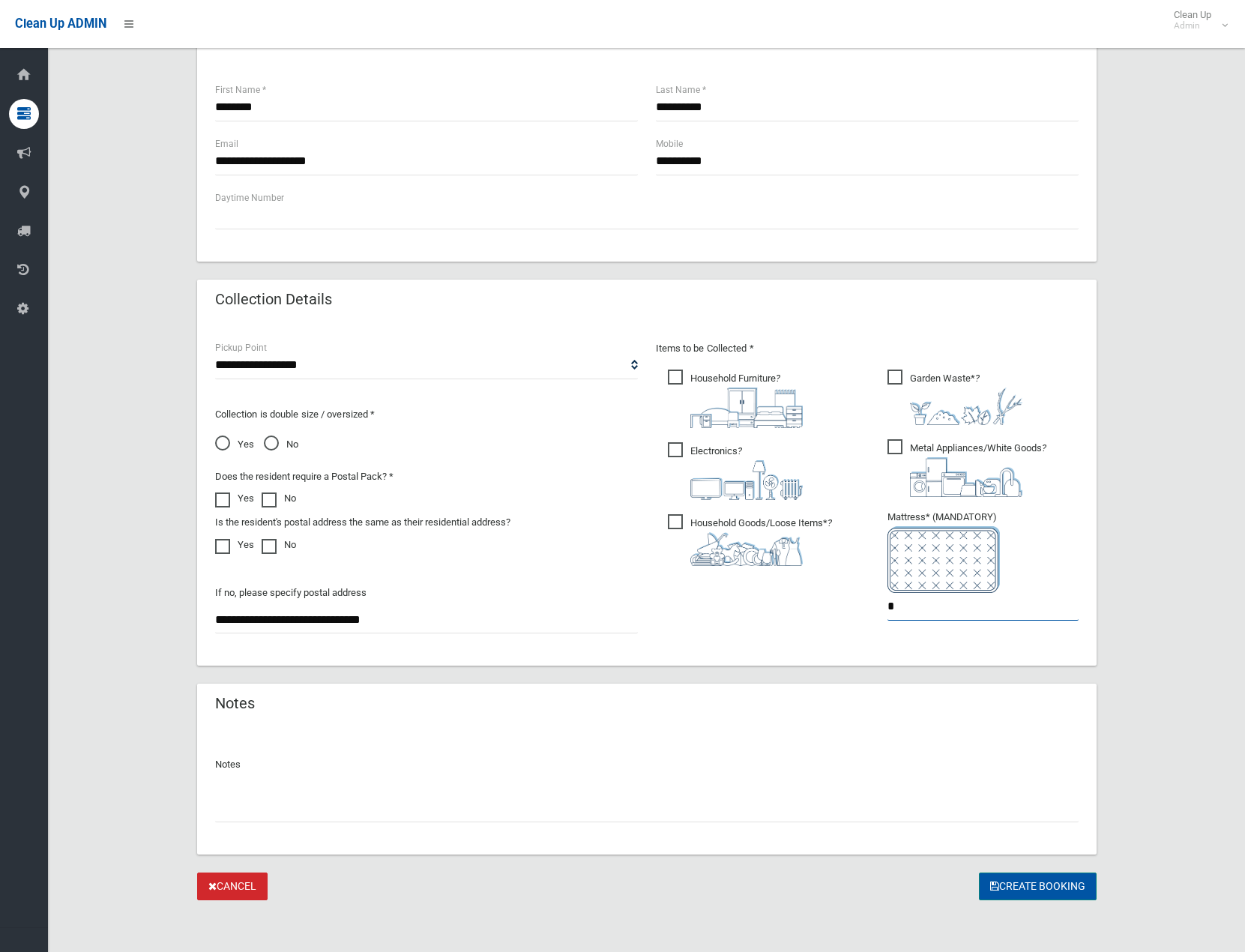
type input "*"
click at [1043, 885] on button "Create Booking" at bounding box center [1038, 886] width 118 height 28
